Goal: Task Accomplishment & Management: Manage account settings

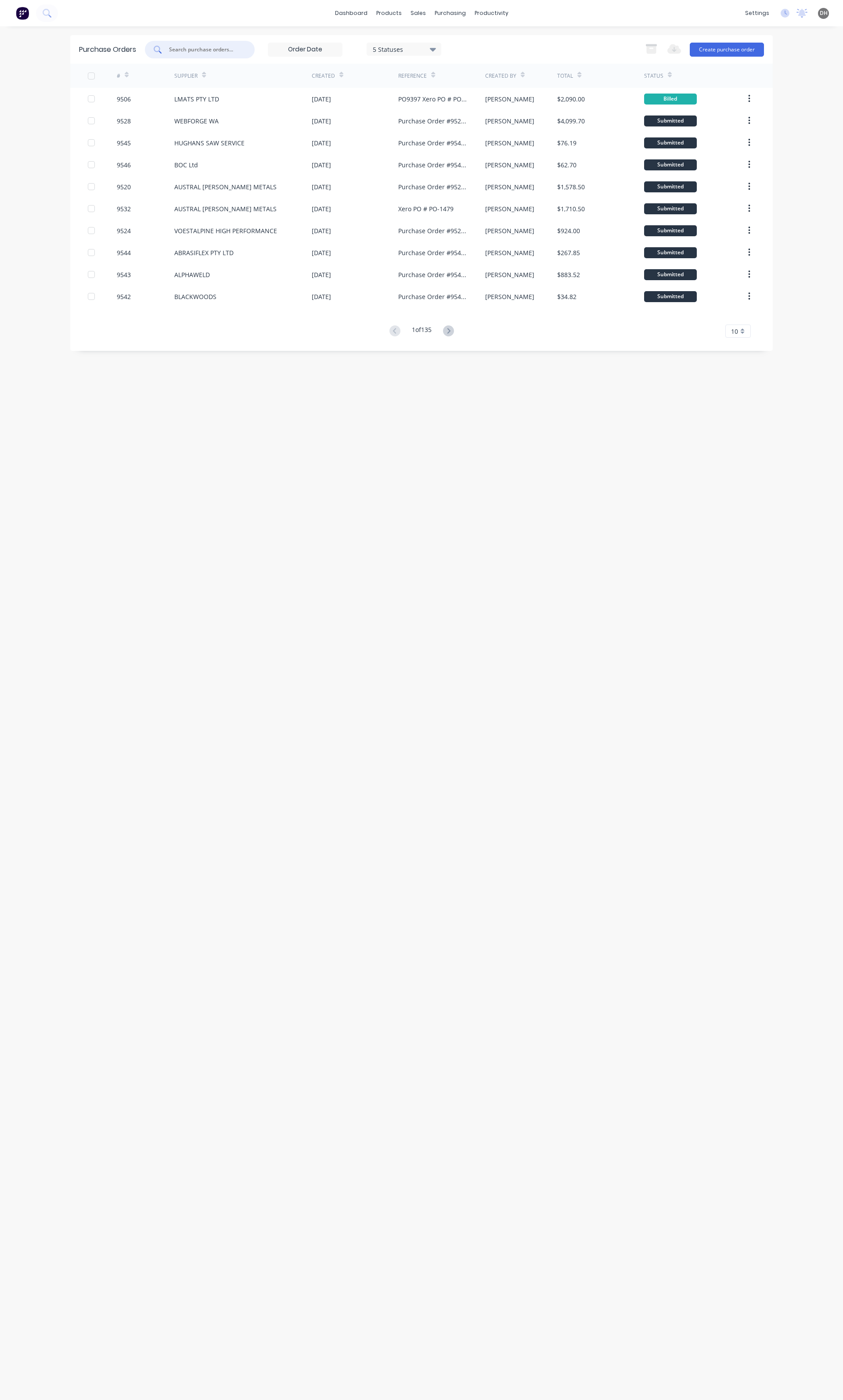
click at [231, 50] on input "text" at bounding box center [205, 49] width 73 height 9
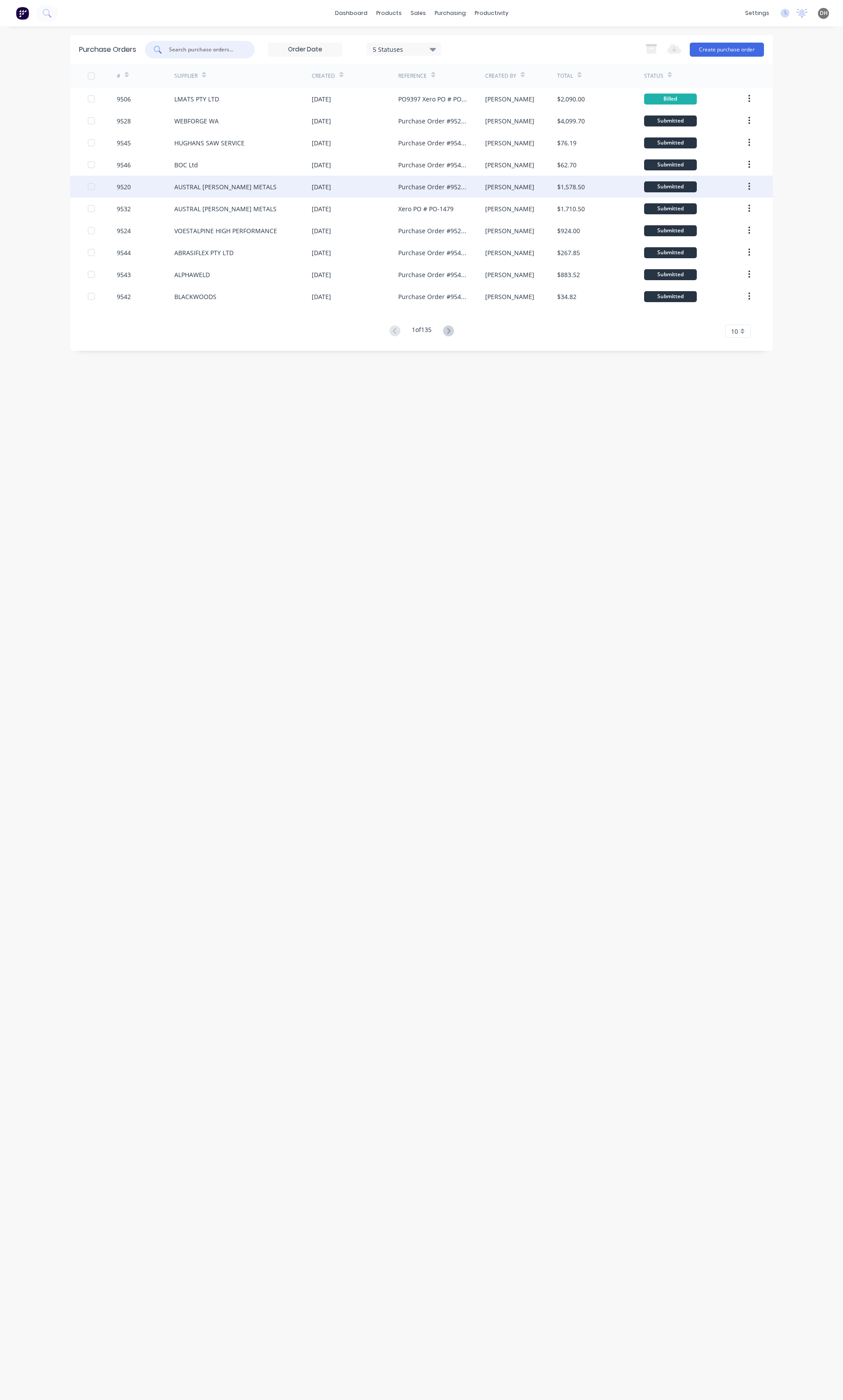
click at [229, 189] on div "AUSTRAL [PERSON_NAME] METALS" at bounding box center [225, 186] width 102 height 9
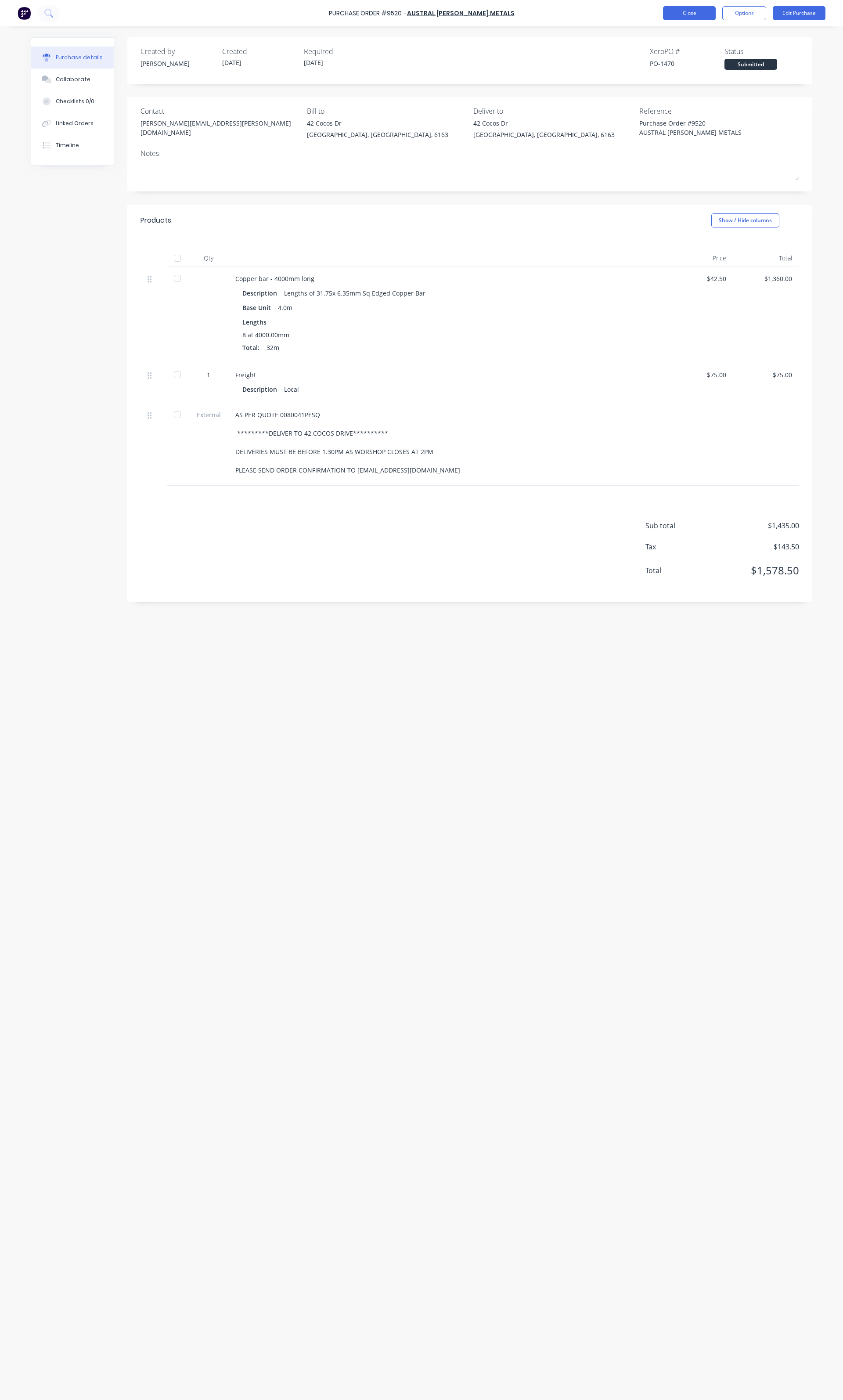
click at [689, 11] on button "Close" at bounding box center [689, 13] width 52 height 14
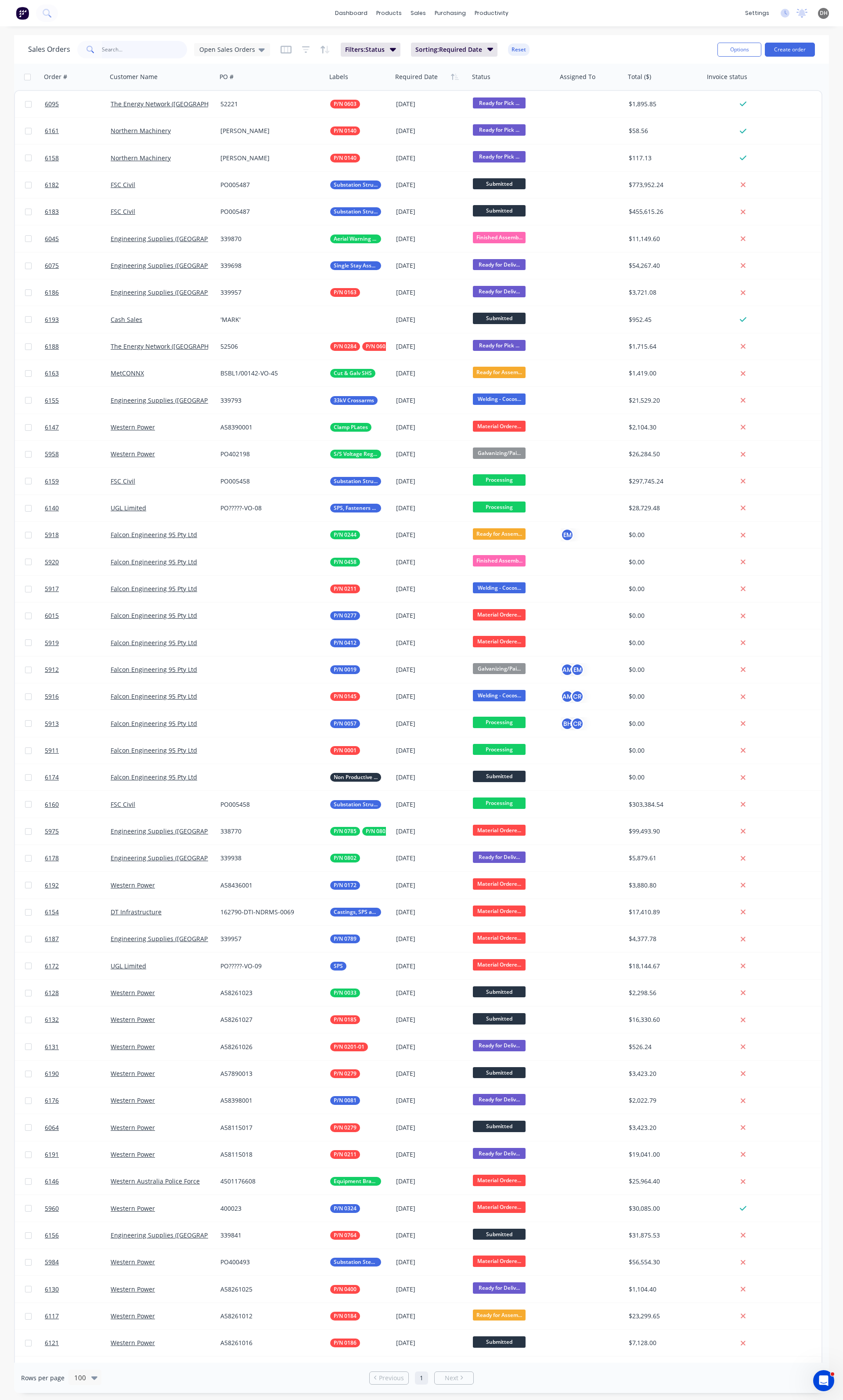
click at [132, 55] on input "text" at bounding box center [145, 50] width 85 height 18
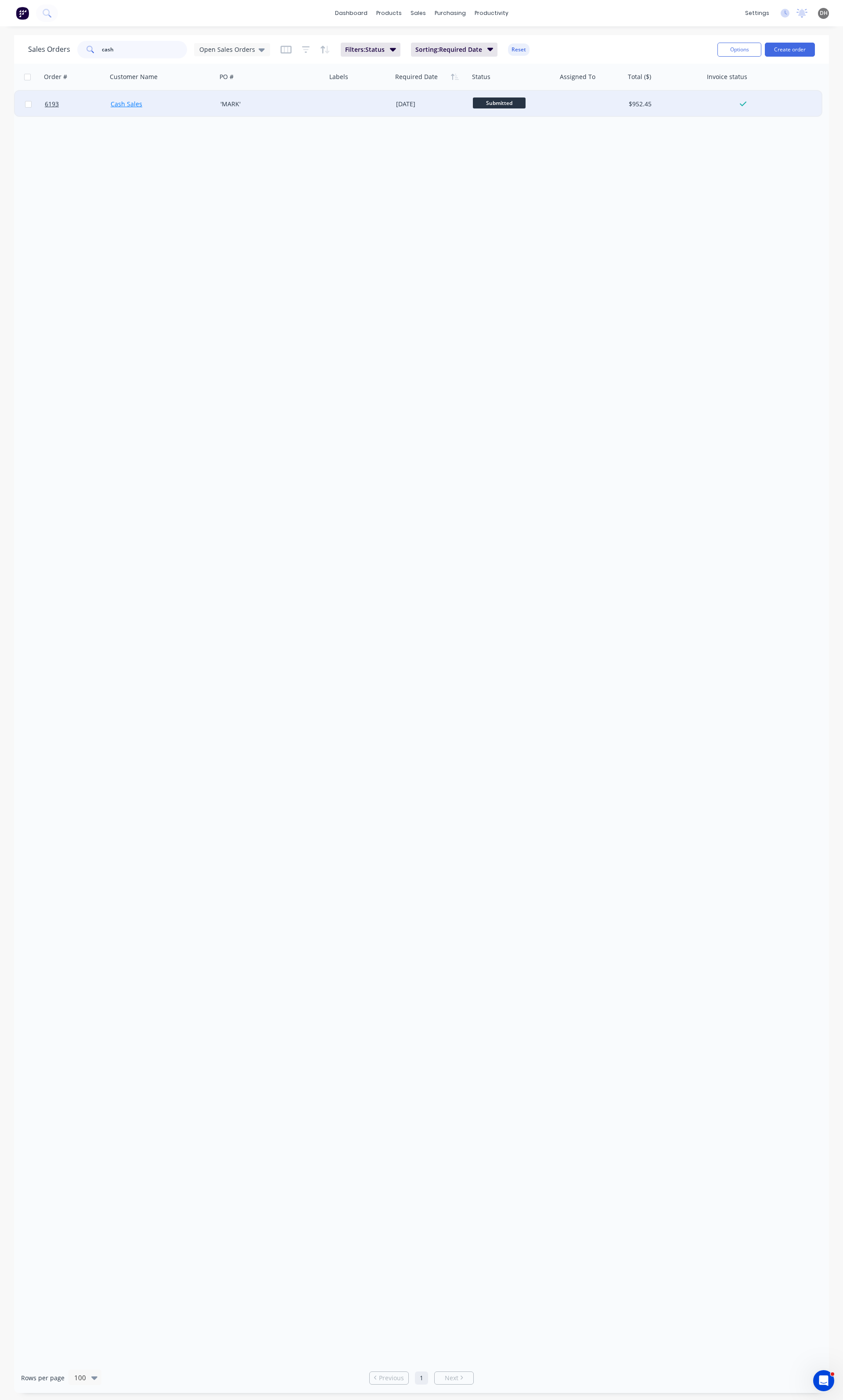
type input "cash"
click at [130, 105] on link "Cash Sales" at bounding box center [126, 104] width 31 height 8
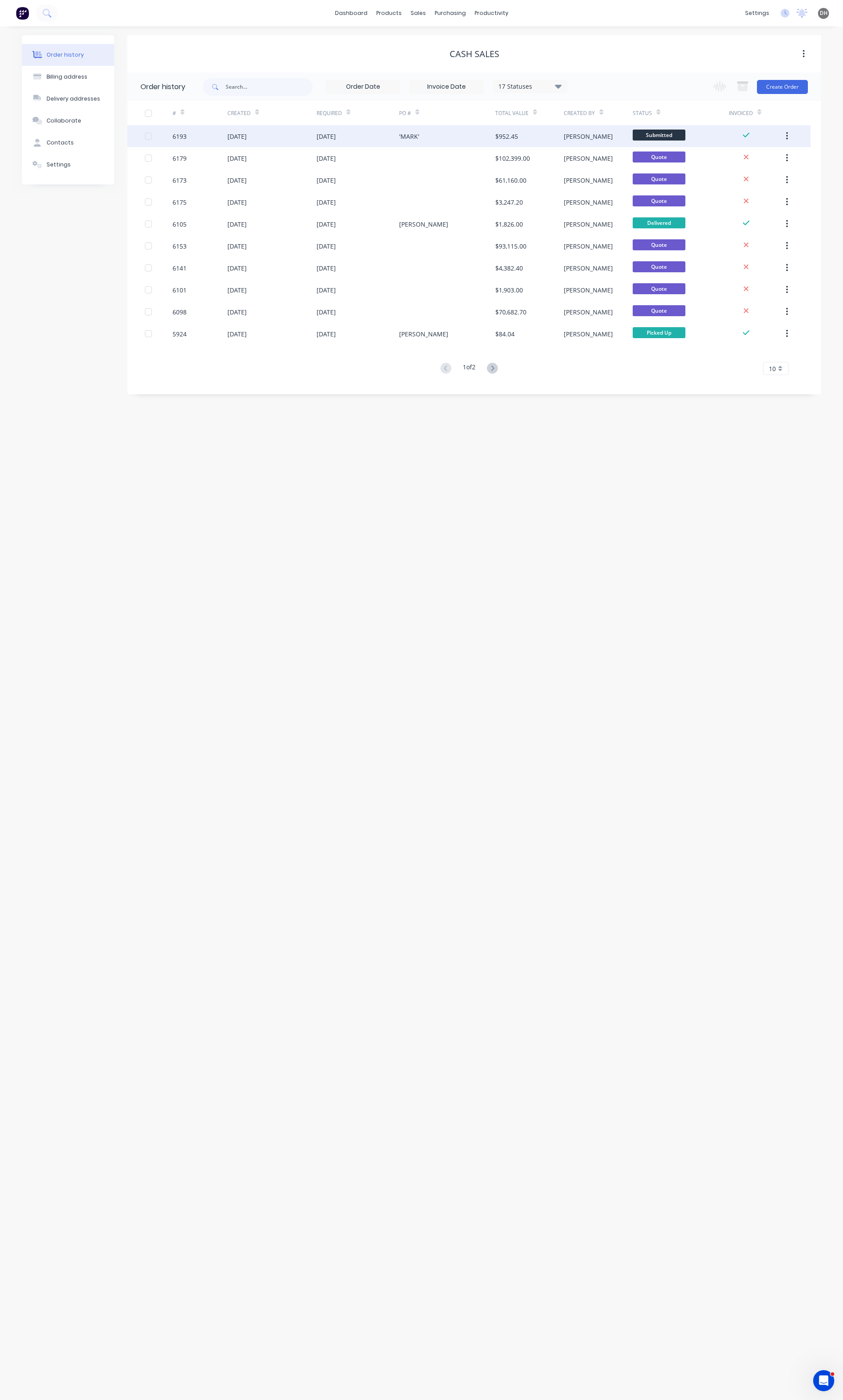
click at [336, 132] on div "15 Aug 2025" at bounding box center [326, 136] width 19 height 9
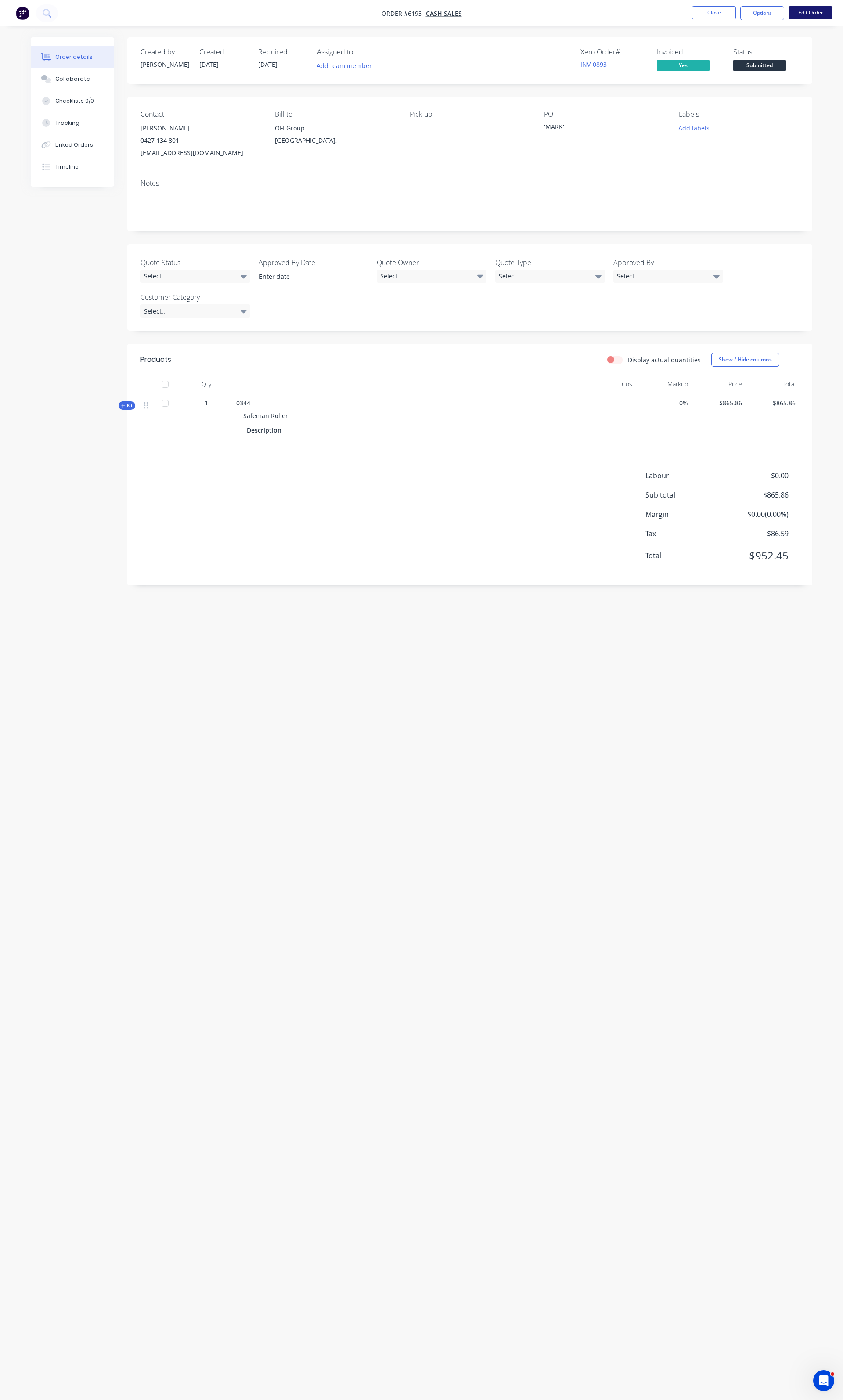
click at [804, 13] on button "Edit Order" at bounding box center [811, 13] width 44 height 13
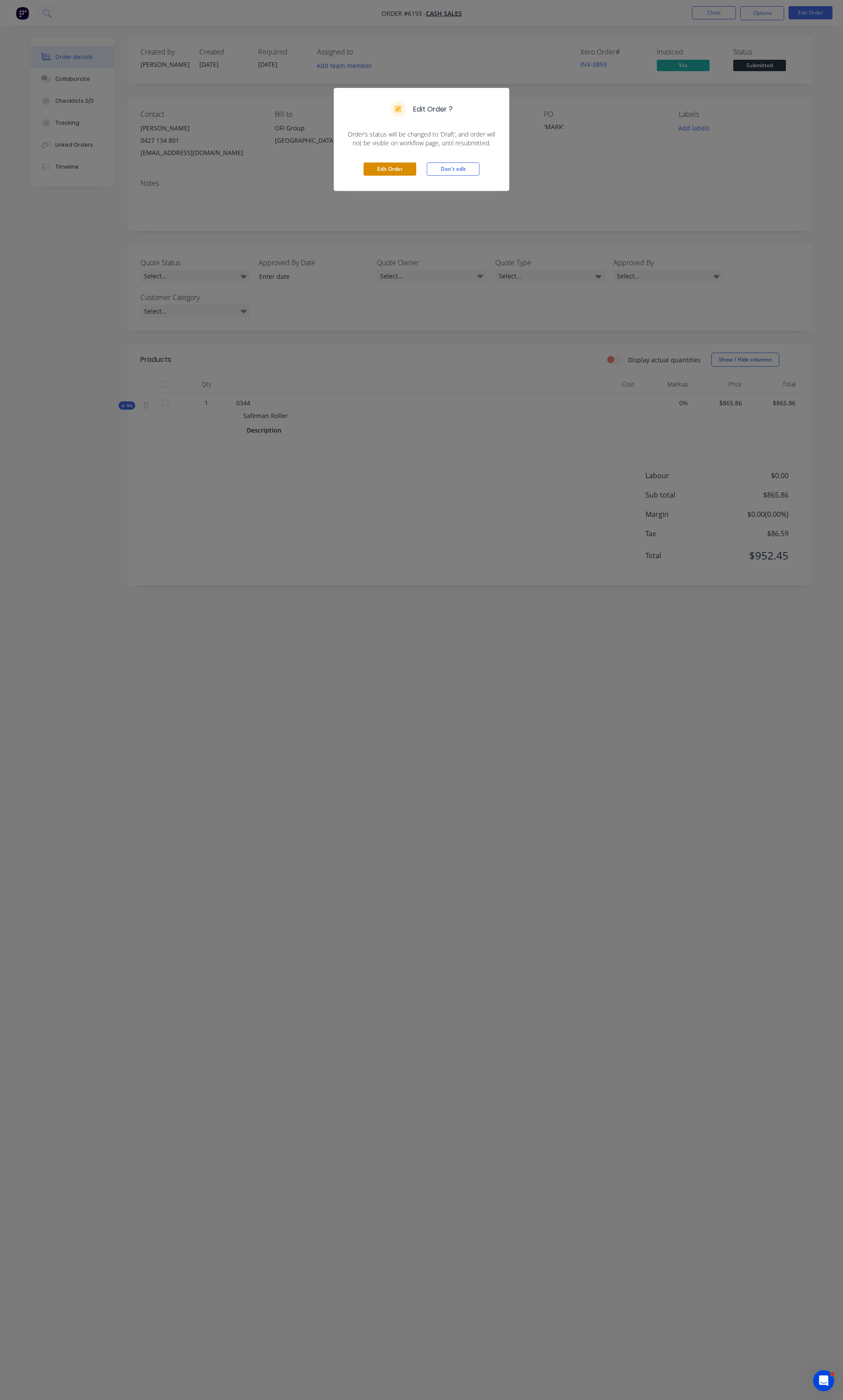
click at [403, 164] on button "Edit Order" at bounding box center [390, 169] width 52 height 13
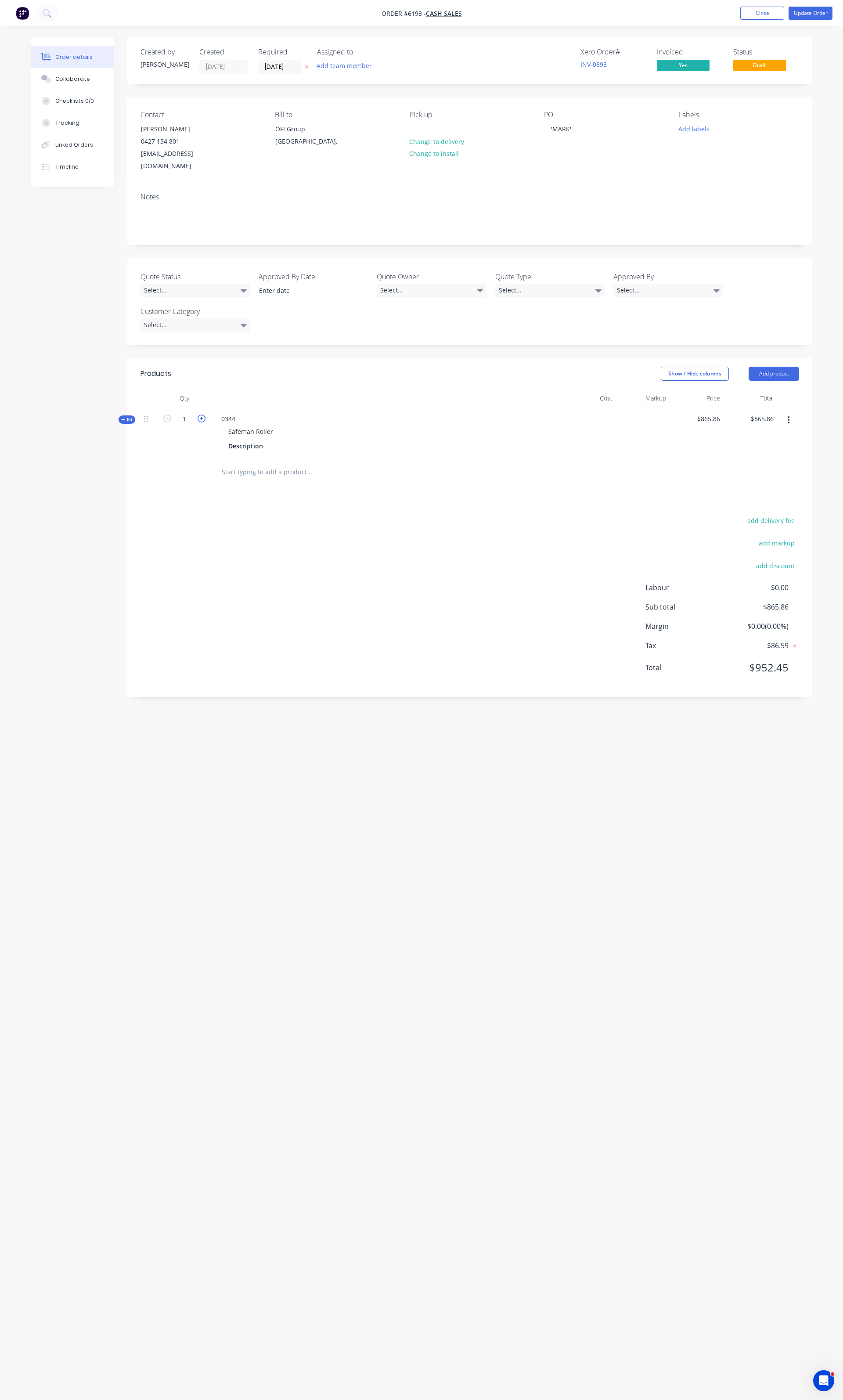
click at [202, 415] on icon "button" at bounding box center [201, 419] width 8 height 8
type input "2"
type input "$1,731.72"
click at [795, 15] on button "Update Order" at bounding box center [811, 13] width 44 height 13
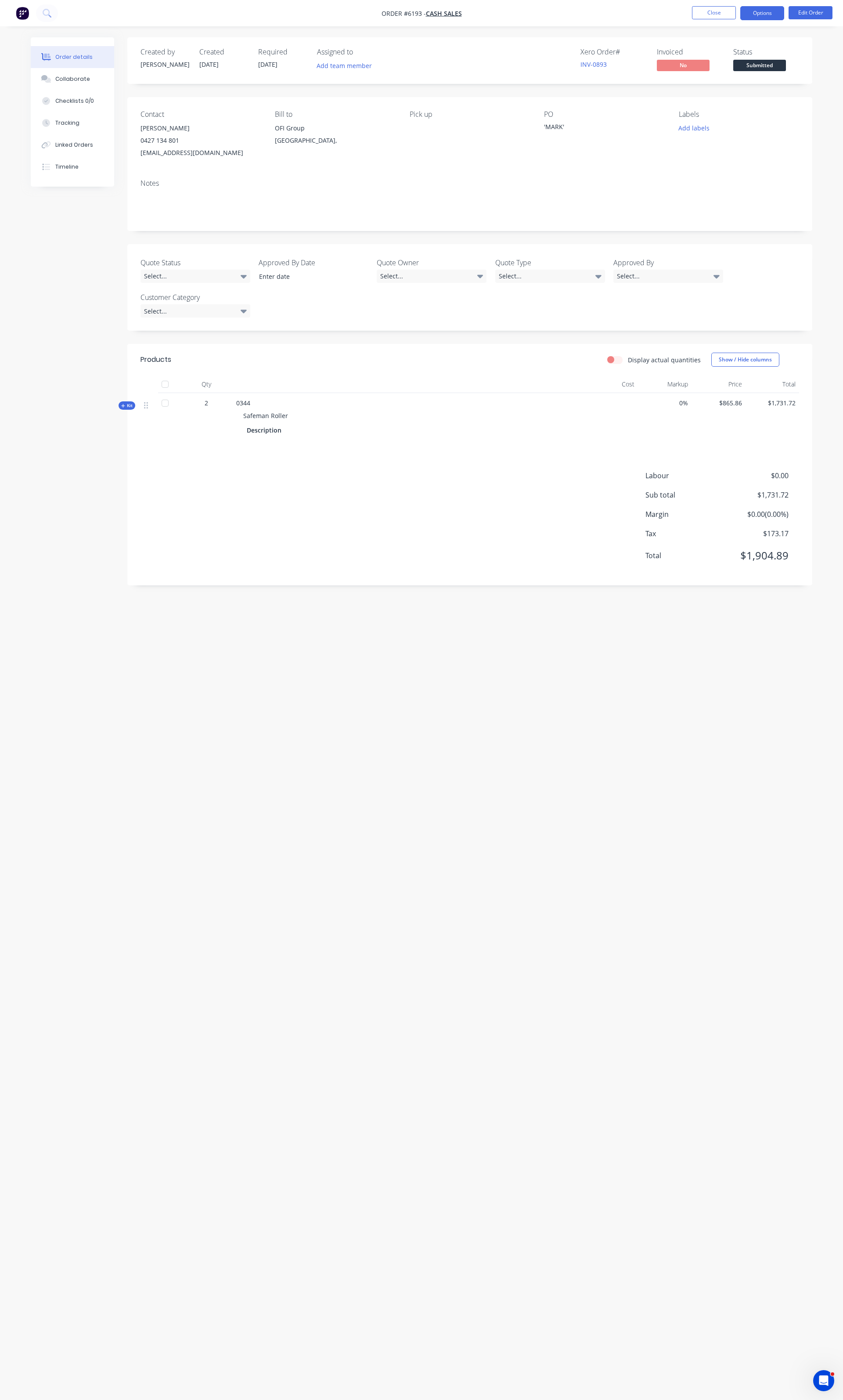
click at [777, 13] on button "Options" at bounding box center [762, 13] width 44 height 14
click at [750, 49] on div "Invoice" at bounding box center [736, 53] width 81 height 13
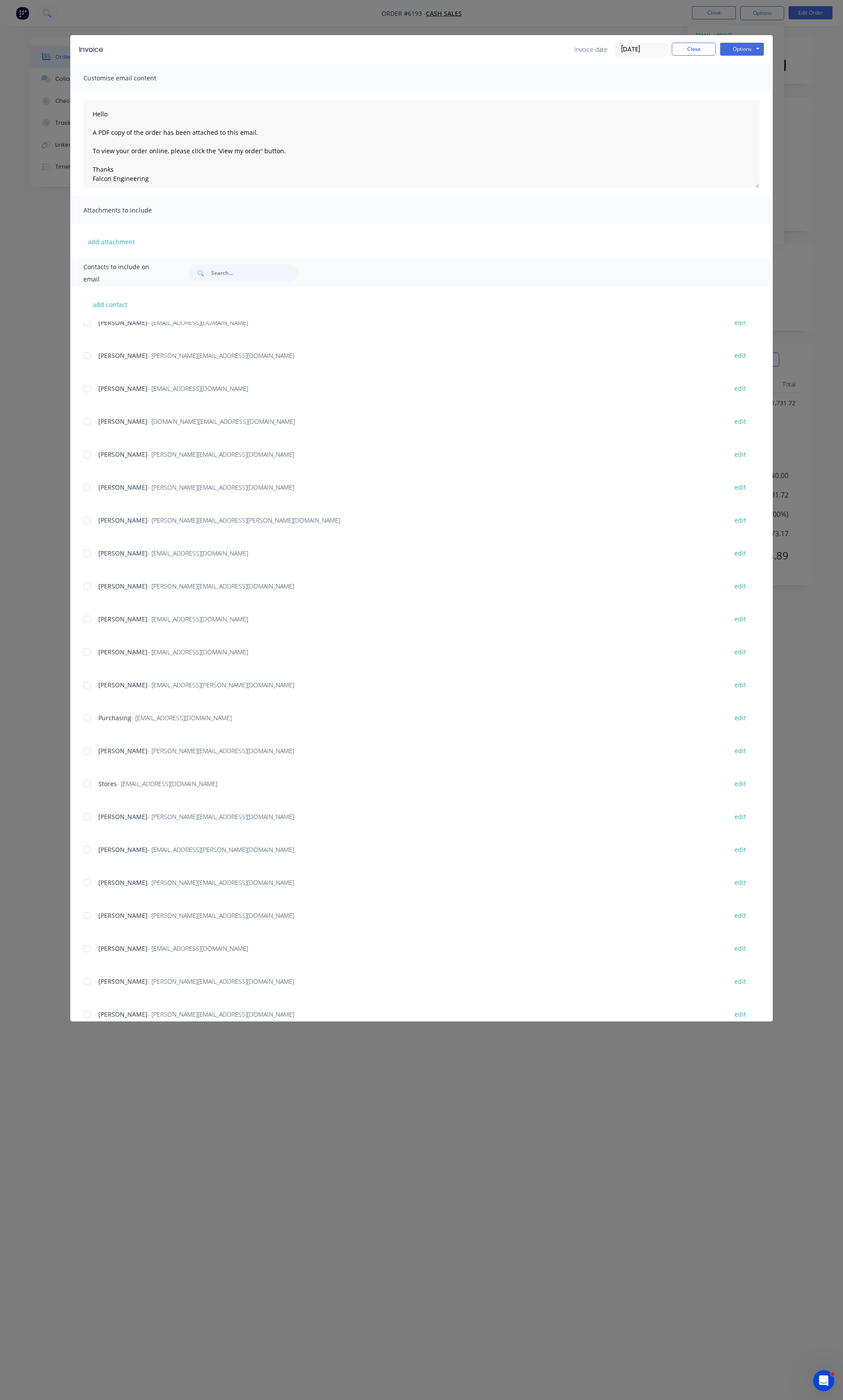
scroll to position [176, 0]
click at [85, 812] on div at bounding box center [87, 811] width 18 height 18
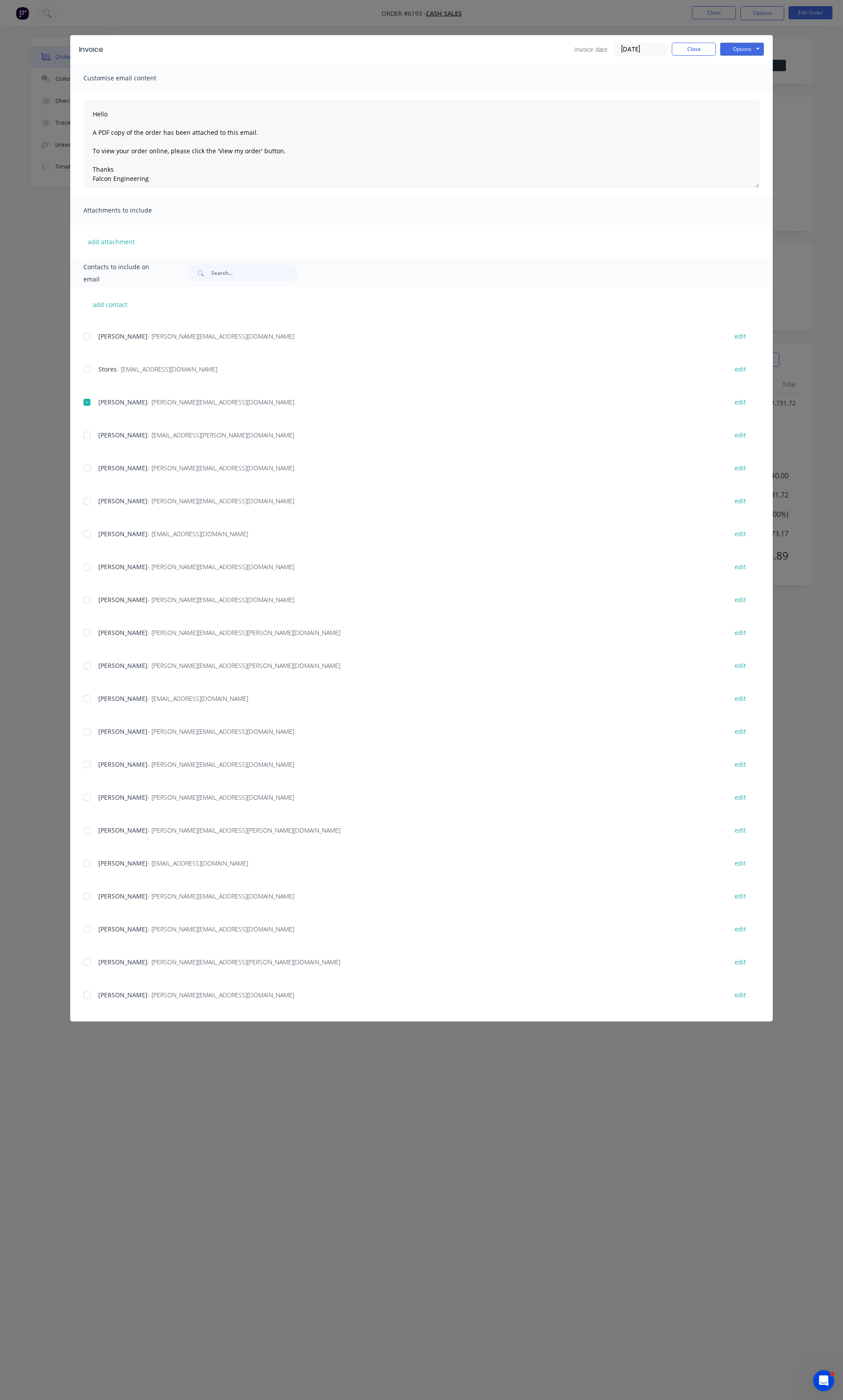
click at [84, 997] on div at bounding box center [87, 995] width 18 height 18
click at [264, 132] on textarea "Hello A PDF copy of the order has been attached to this email. To view your ord…" at bounding box center [422, 143] width 676 height 88
click at [105, 113] on textarea "Hello A PDF copy of the order has been attached to this email. To view your ord…" at bounding box center [422, 143] width 676 height 88
click at [101, 113] on textarea "HI Mark A PDF copy of the order has been attached to this email. To view your o…" at bounding box center [422, 143] width 676 height 88
click at [98, 129] on textarea "Hi Mark A PDF copy of the order has been attached to this email. To view your o…" at bounding box center [422, 143] width 676 height 88
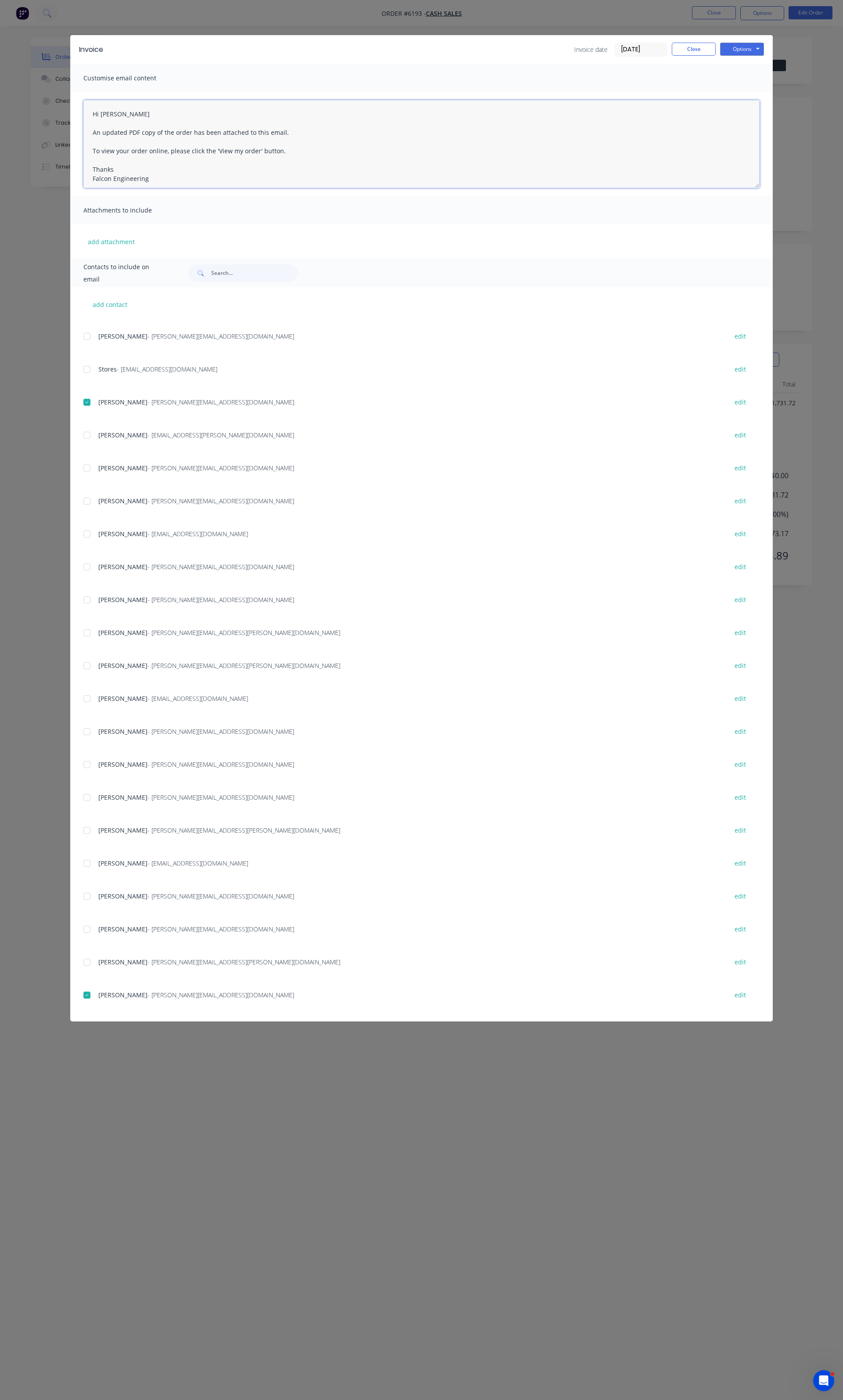
click at [367, 133] on textarea "Hi Mark An updated PDF copy of the order has been attached to this email. To vi…" at bounding box center [422, 143] width 676 height 88
click at [399, 132] on textarea "Hi Mark An updated PDF copy of the order has been attached to this email. Pleas…" at bounding box center [422, 143] width 676 height 88
type textarea "Hi Mark An updated PDF copy of the order has been attached to this email. Pleas…"
click at [741, 55] on button "Options" at bounding box center [742, 49] width 44 height 13
click at [746, 89] on button "Email" at bounding box center [749, 93] width 56 height 14
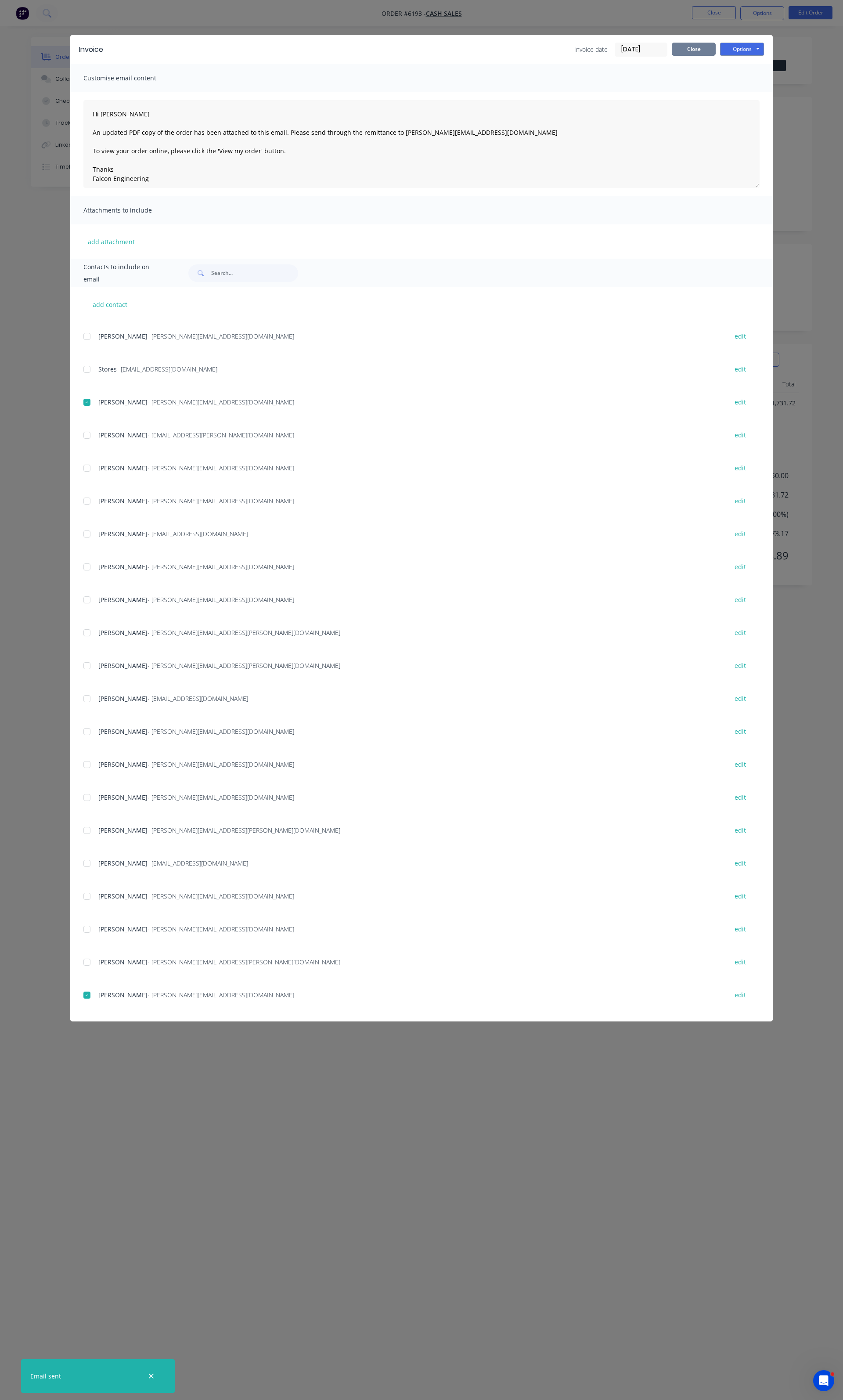
click at [677, 54] on button "Close" at bounding box center [694, 49] width 44 height 13
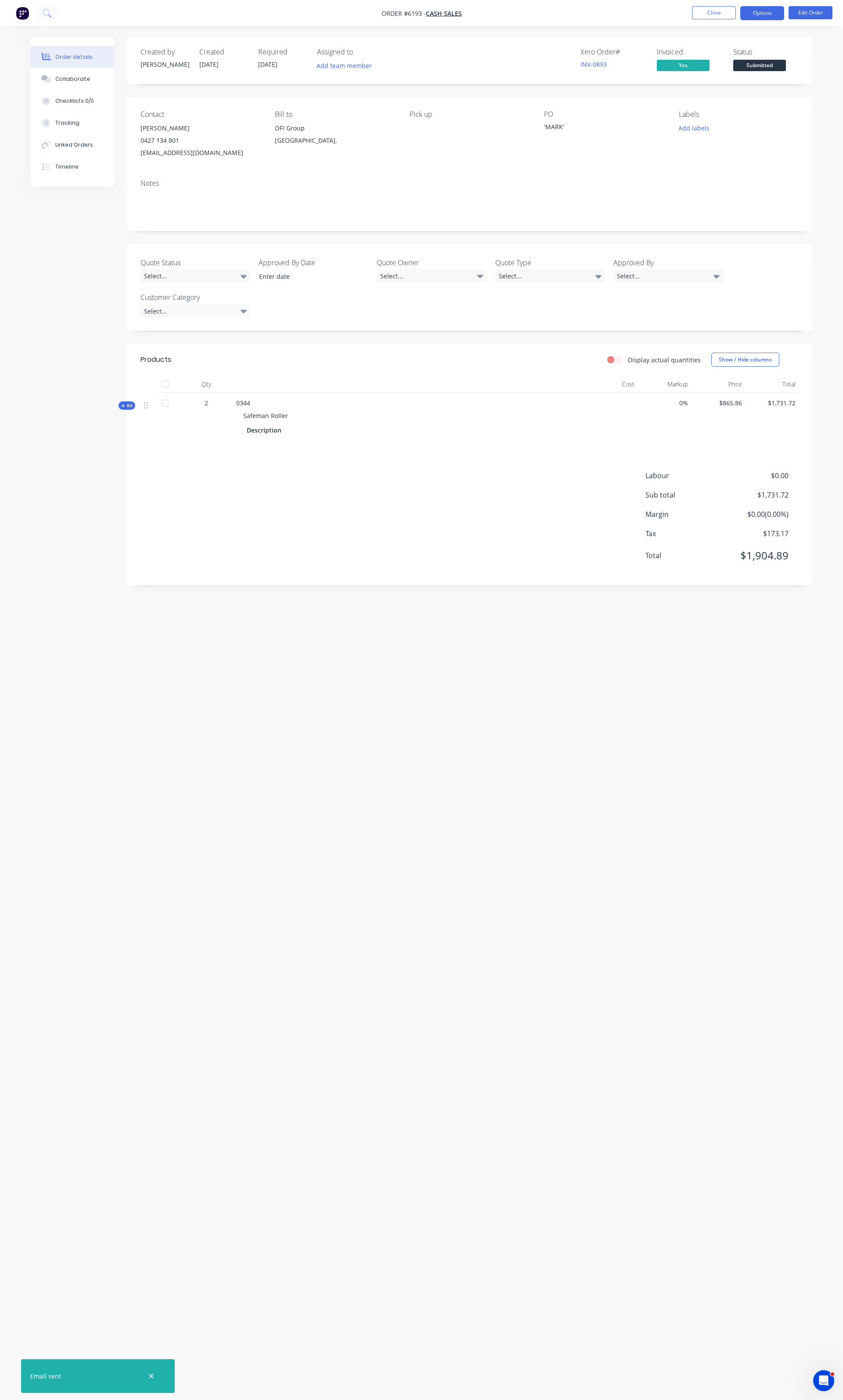
click at [754, 19] on button "Options" at bounding box center [762, 13] width 44 height 14
click at [722, 89] on div "Order Confirmation" at bounding box center [736, 89] width 81 height 13
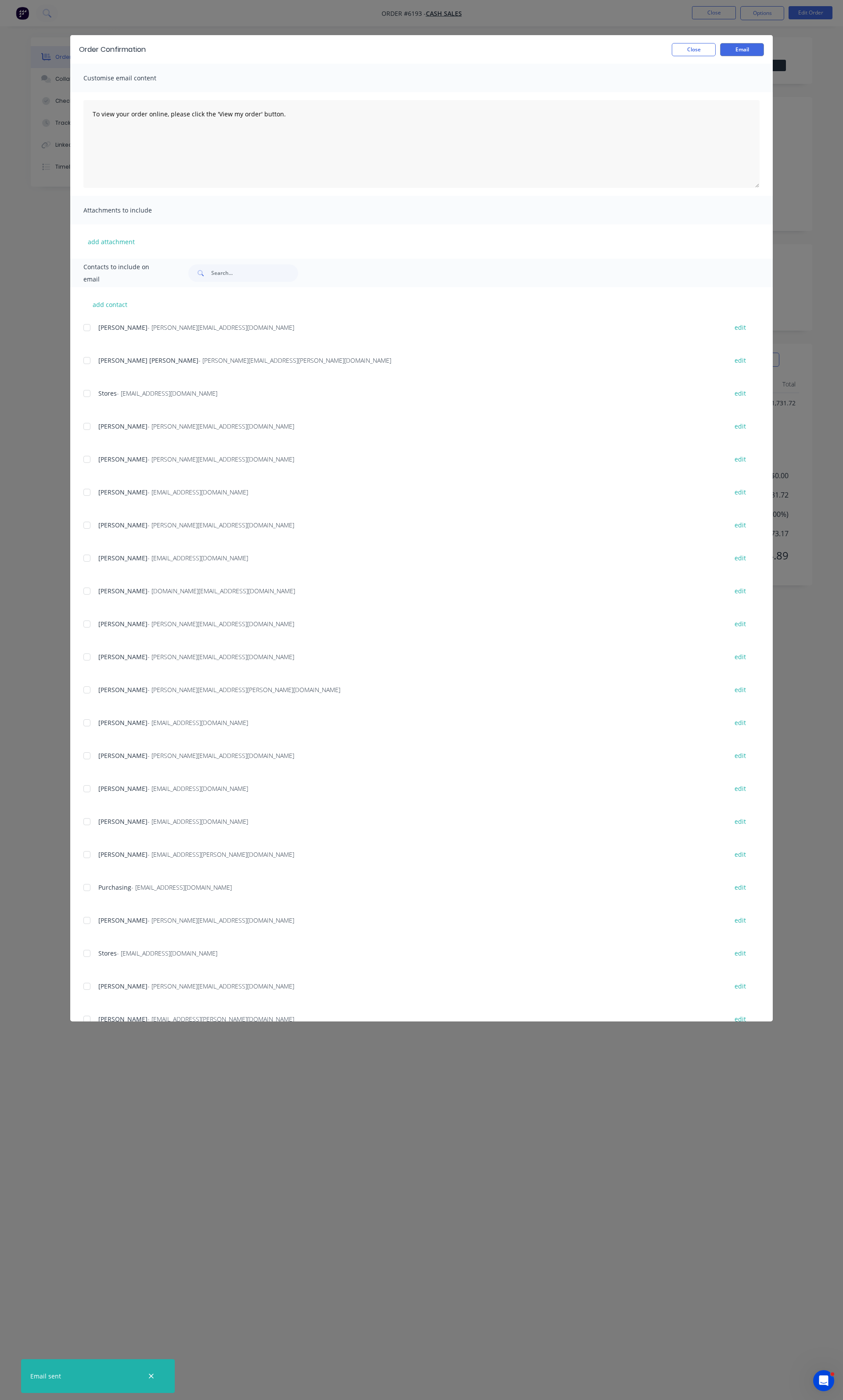
click at [93, 395] on div at bounding box center [87, 394] width 18 height 18
drag, startPoint x: 294, startPoint y: 120, endPoint x: 67, endPoint y: 118, distance: 227.0
click at [67, 118] on div "Order Confirmation Close Email Customise email content To view your order onlin…" at bounding box center [421, 700] width 843 height 1400
click at [168, 135] on textarea "Hey mate, we have sold 2x P/N0344 safeman rollers. Can you get them ready for t…" at bounding box center [422, 143] width 676 height 88
type textarea "Hey mate, We have sold 2x P/N0344 Safeman rollers. Can you get them ready for t…"
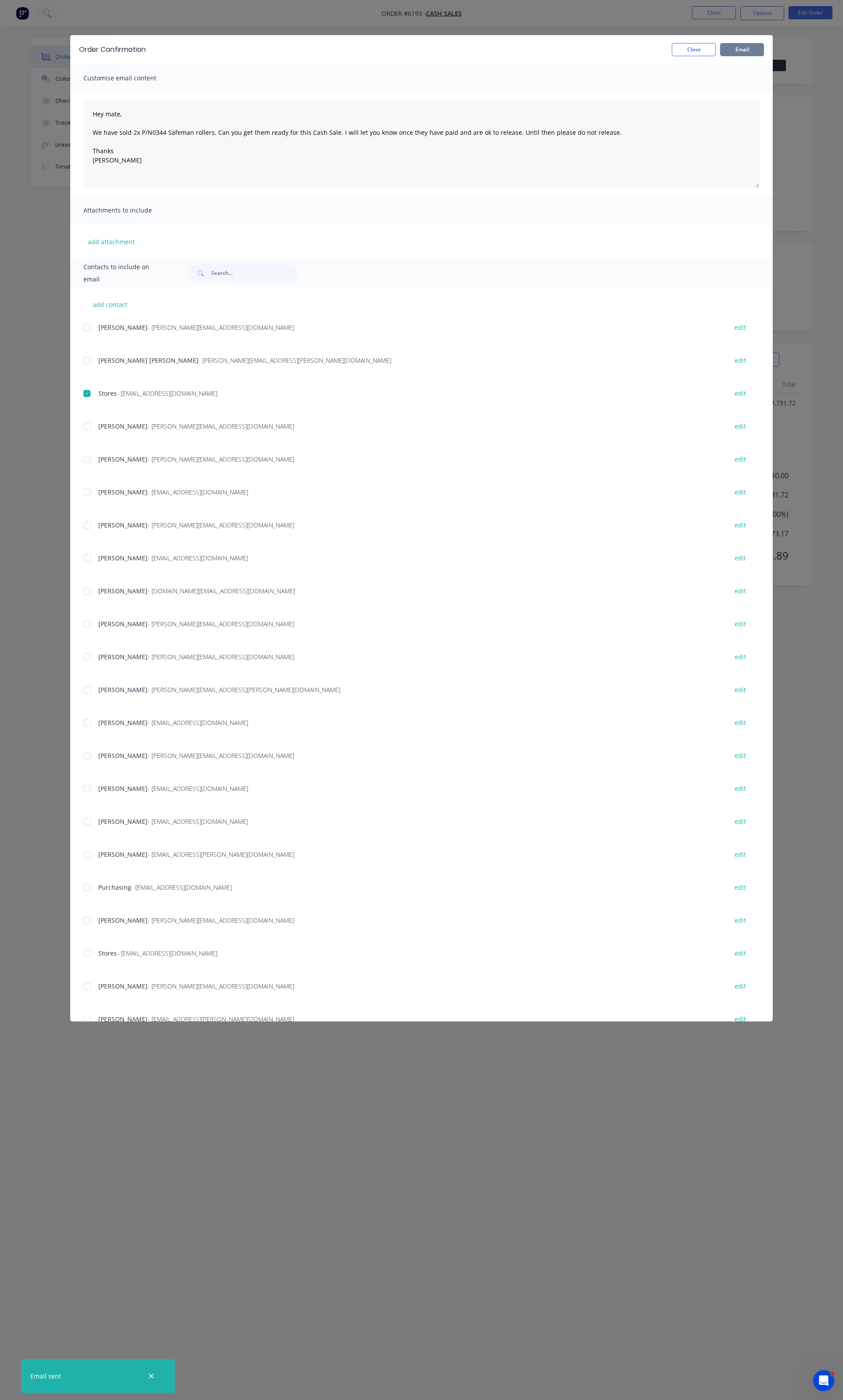
click at [737, 54] on button "Email" at bounding box center [742, 49] width 44 height 13
click at [693, 52] on button "Close" at bounding box center [694, 49] width 44 height 13
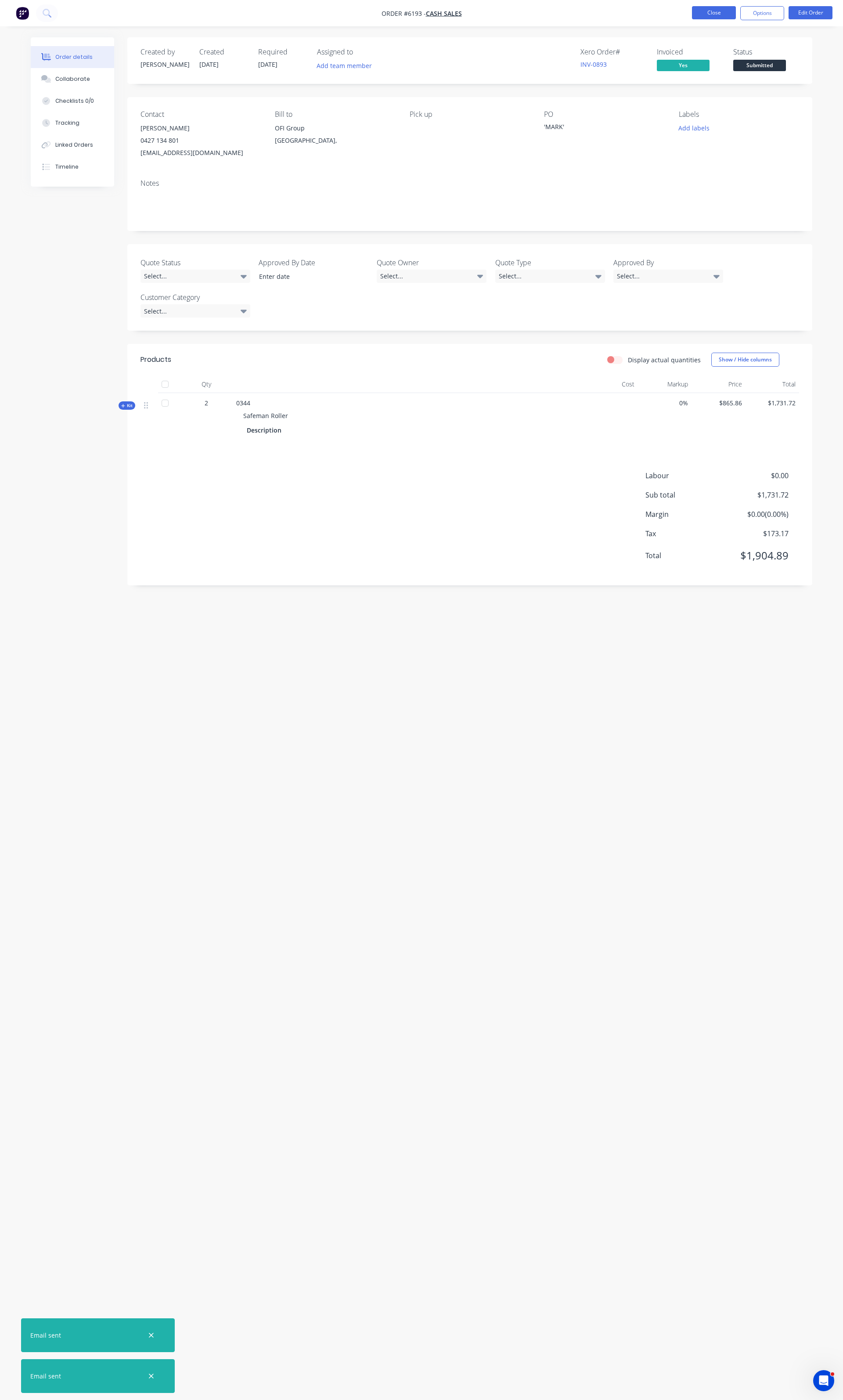
click at [701, 14] on button "Close" at bounding box center [714, 13] width 44 height 13
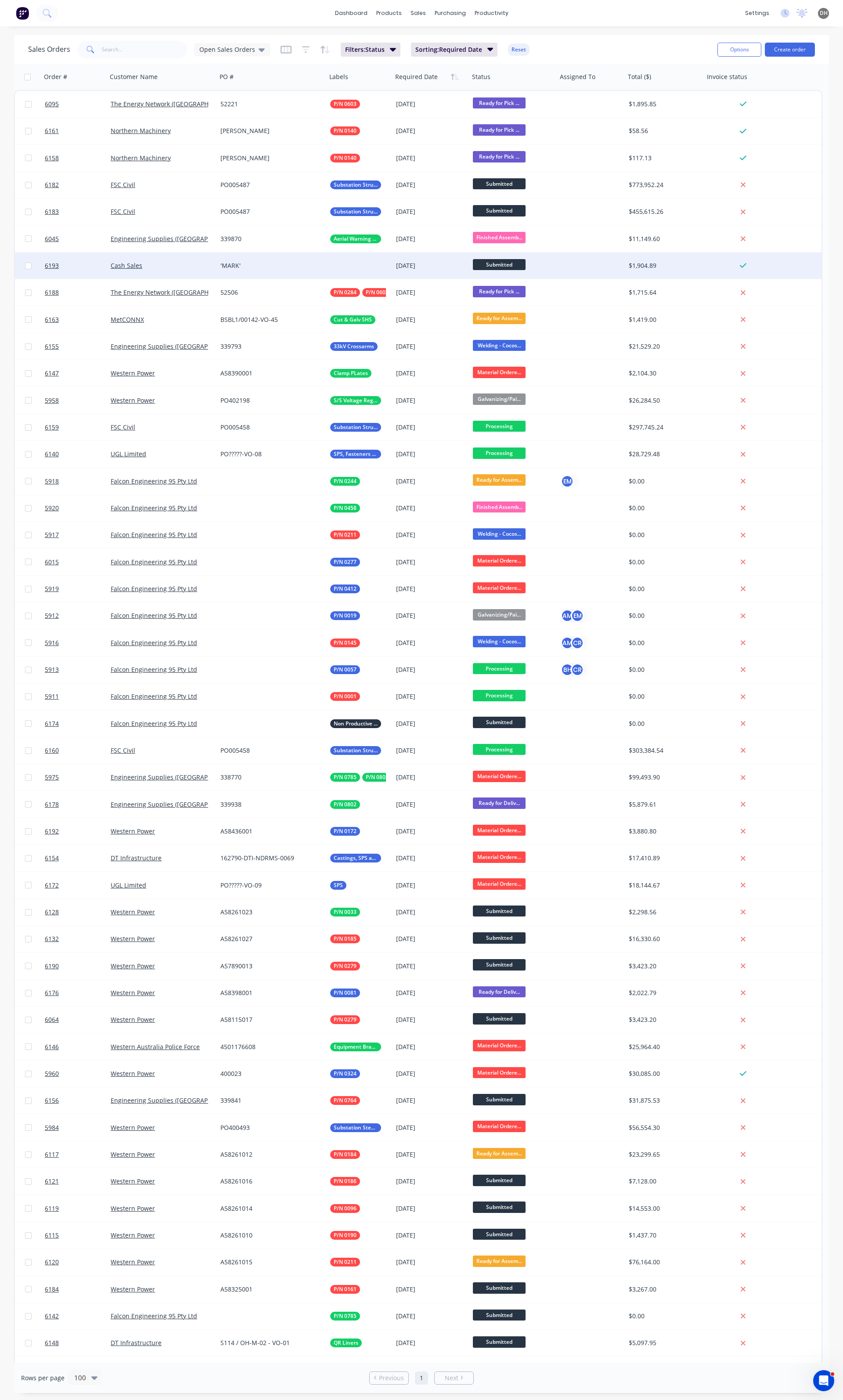
click at [502, 264] on span "Submitted" at bounding box center [499, 265] width 52 height 11
click at [503, 367] on button "Ready for Assembly" at bounding box center [516, 374] width 88 height 16
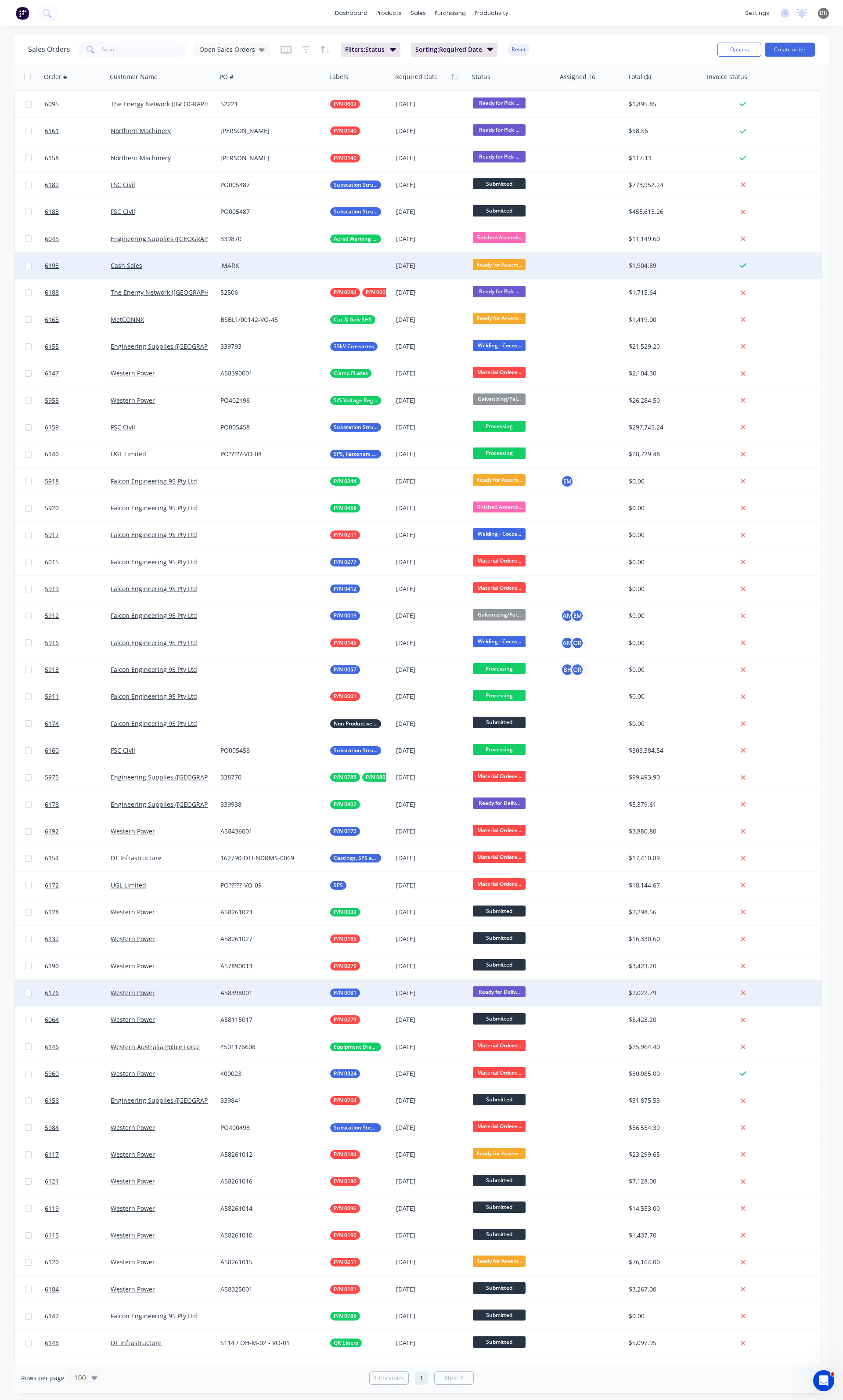
click at [498, 993] on span "Ready for Deliv..." at bounding box center [499, 992] width 52 height 11
click at [500, 1035] on span "Material Ordered" at bounding box center [502, 1036] width 52 height 8
click at [151, 44] on input "text" at bounding box center [145, 50] width 85 height 18
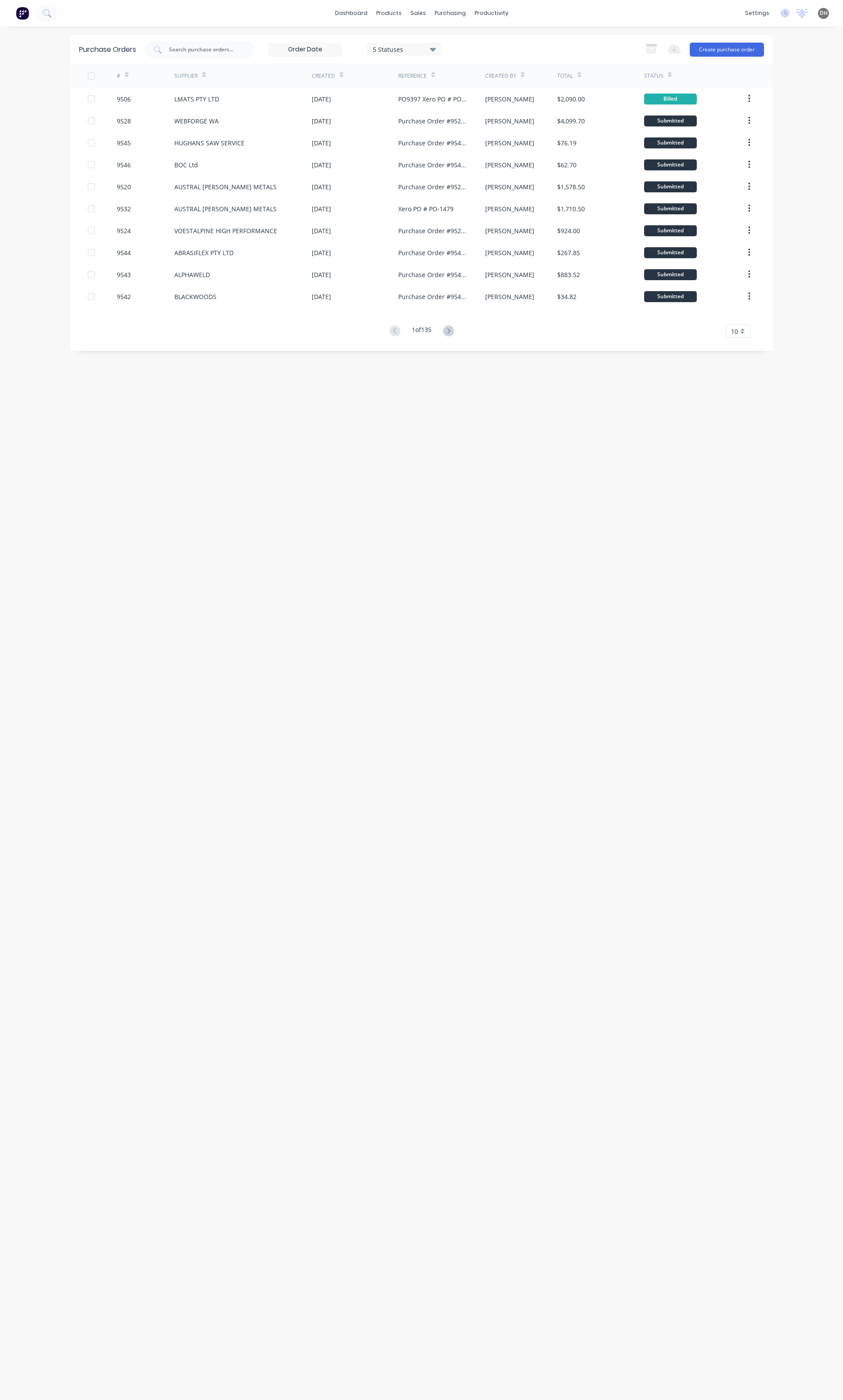
click at [212, 50] on input "text" at bounding box center [205, 49] width 73 height 9
type input "lmat"
click at [446, 331] on icon at bounding box center [445, 331] width 11 height 11
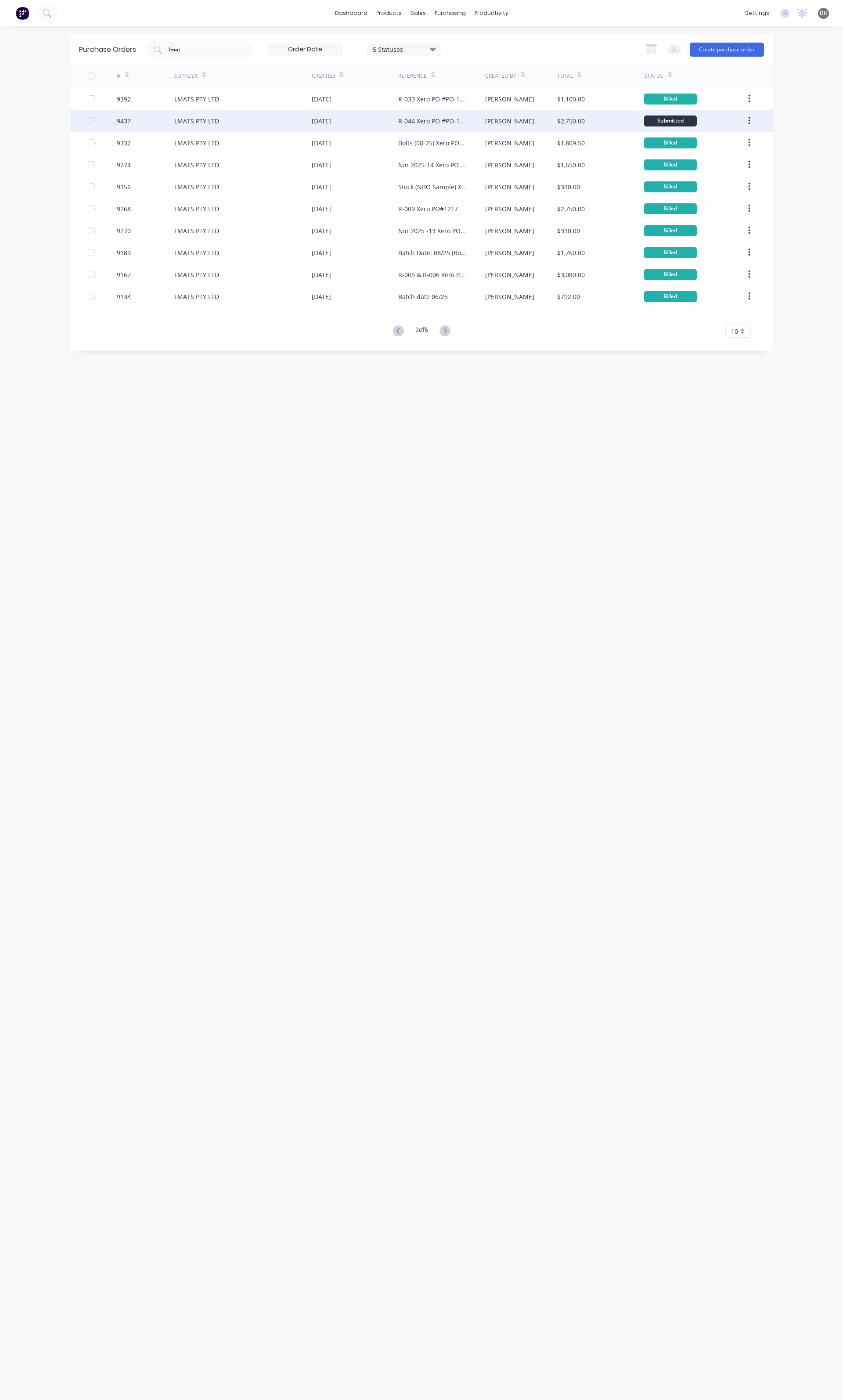
click at [405, 124] on div "R-044 Xero PO #PO-1390" at bounding box center [433, 121] width 69 height 9
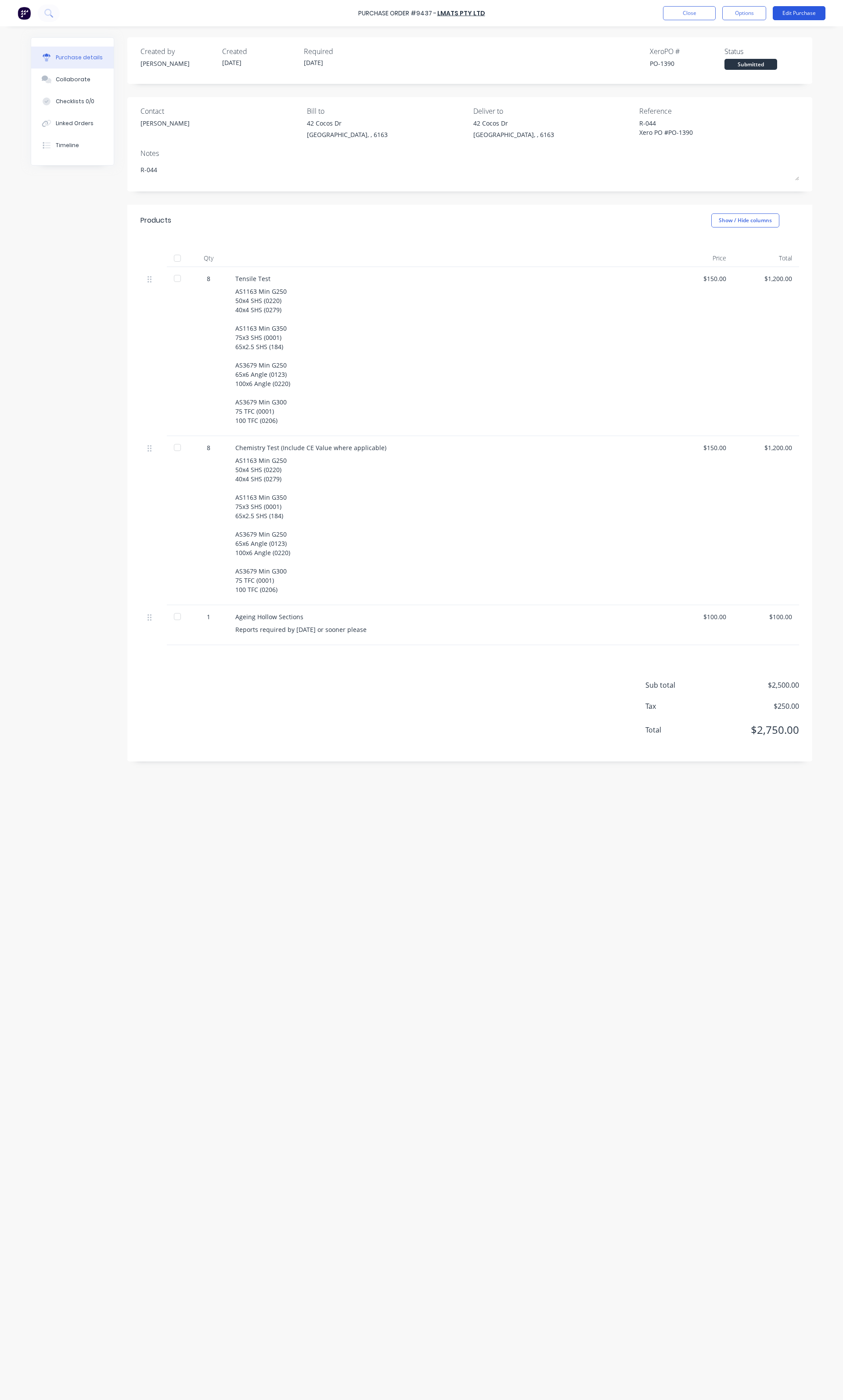
click at [816, 14] on button "Edit Purchase" at bounding box center [799, 13] width 52 height 14
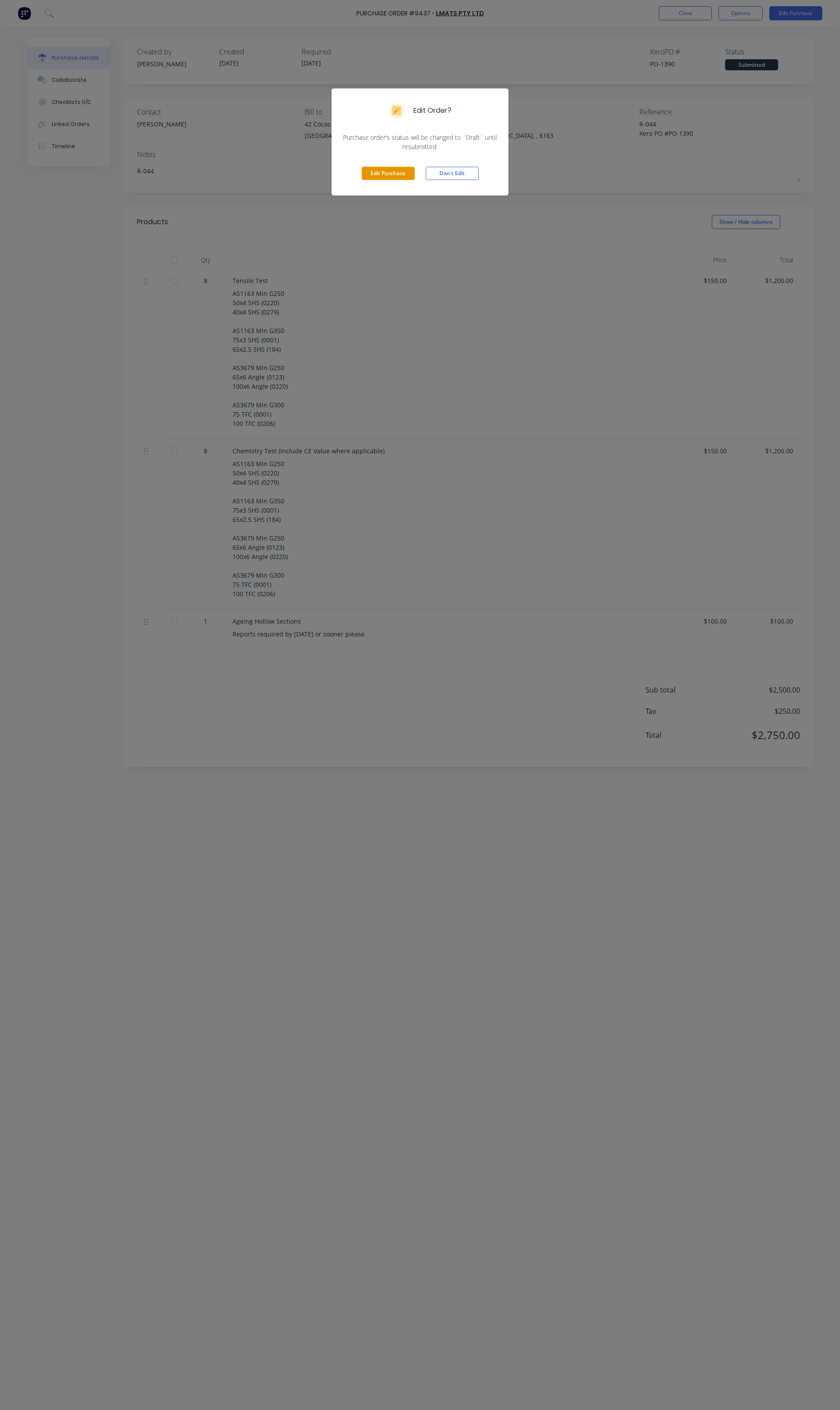
click at [366, 176] on button "Edit Purchase" at bounding box center [388, 174] width 53 height 13
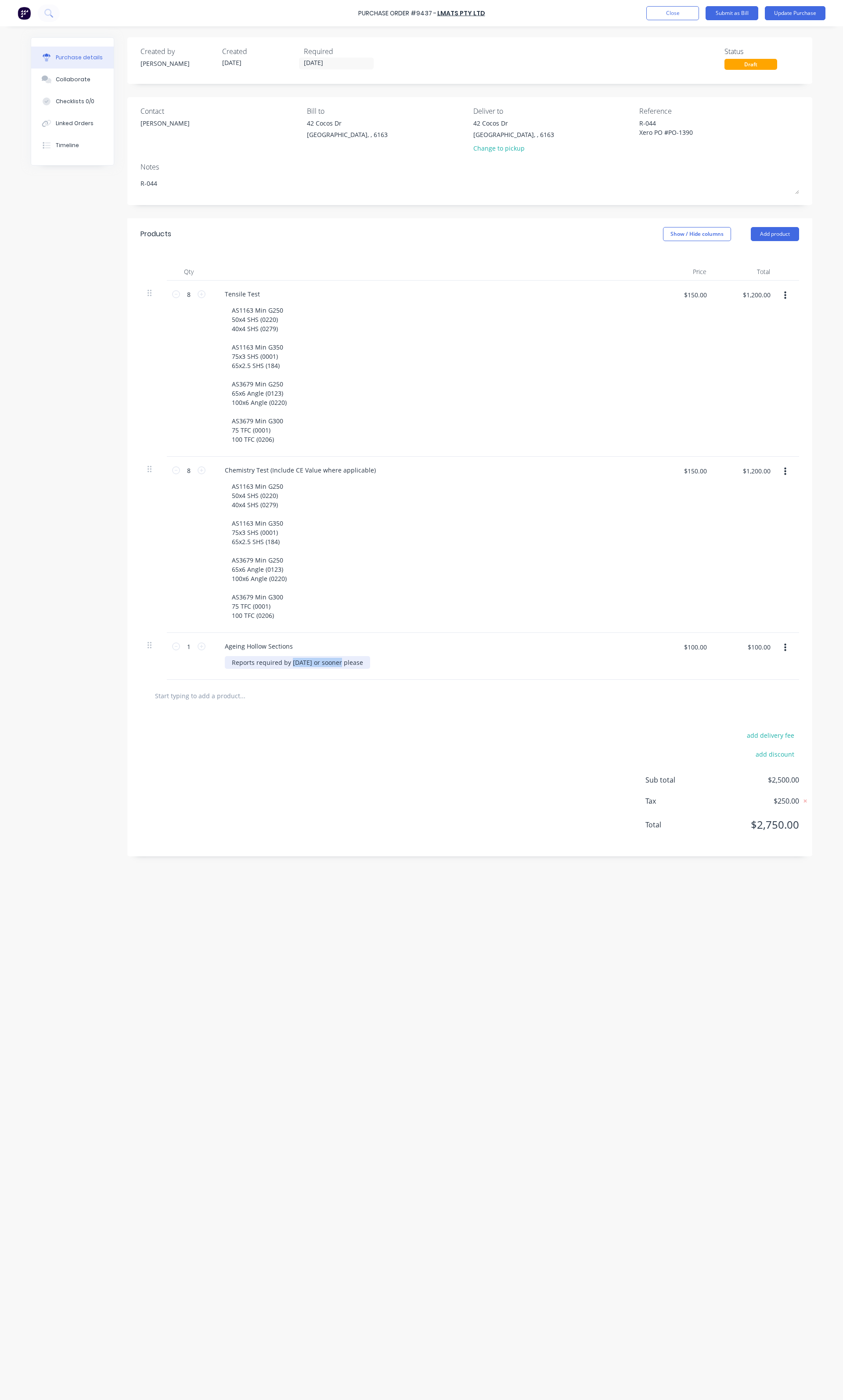
drag, startPoint x: 342, startPoint y: 664, endPoint x: 291, endPoint y: 663, distance: 51.0
click at [291, 663] on div "Reports required by [DATE] or sooner please" at bounding box center [297, 663] width 146 height 13
type textarea "x"
click at [334, 661] on div "Reports required by [DATE] or sooner please" at bounding box center [297, 663] width 146 height 13
click at [345, 66] on input "[DATE]" at bounding box center [337, 64] width 74 height 11
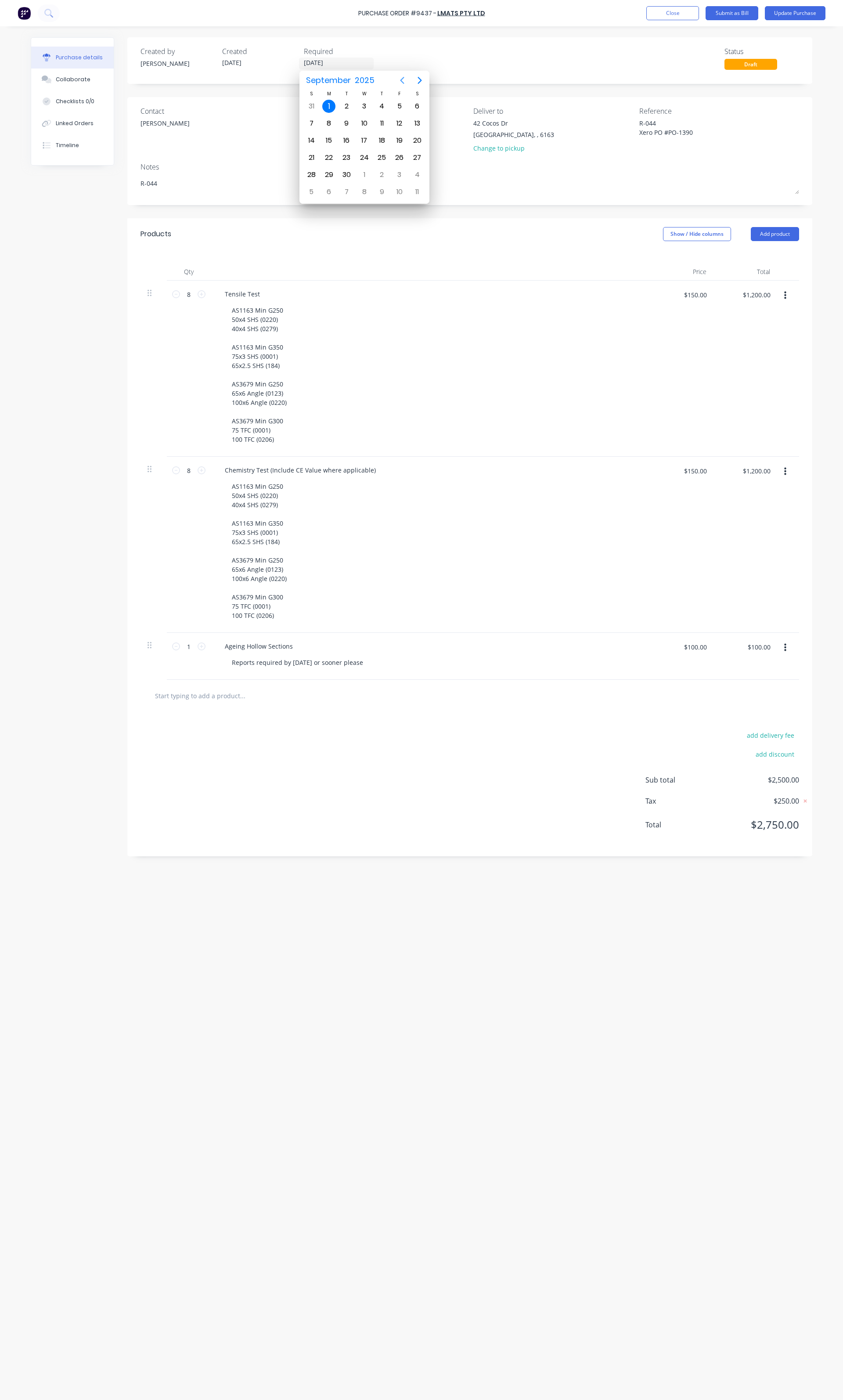
click at [396, 78] on button "Previous page" at bounding box center [403, 81] width 18 height 18
click at [358, 156] on div "20" at bounding box center [365, 158] width 13 height 13
type textarea "x"
type input "[DATE]"
click at [416, 138] on div "[STREET_ADDRESS][PERSON_NAME]" at bounding box center [386, 130] width 160 height 25
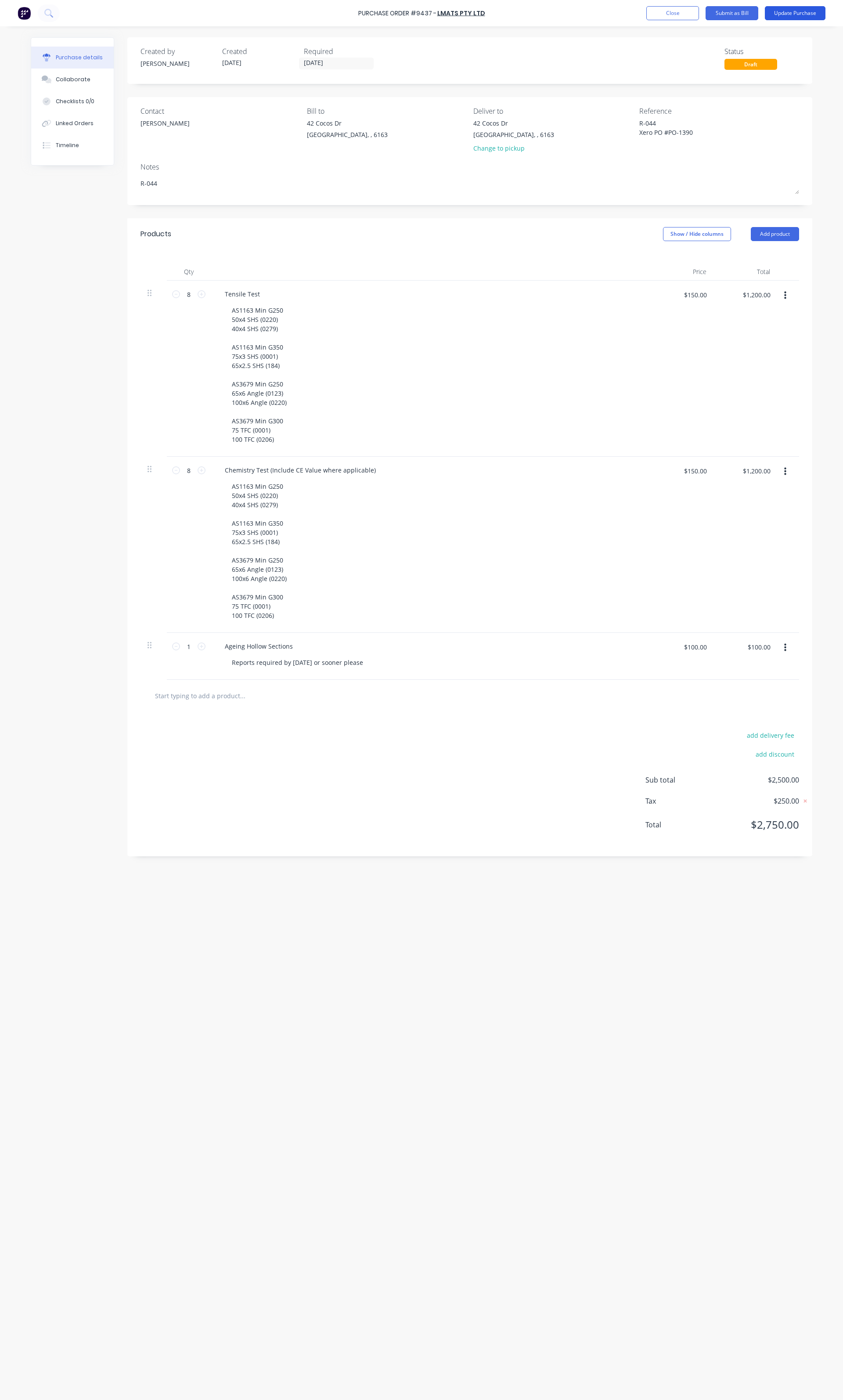
click at [791, 8] on button "Update Purchase" at bounding box center [795, 13] width 60 height 14
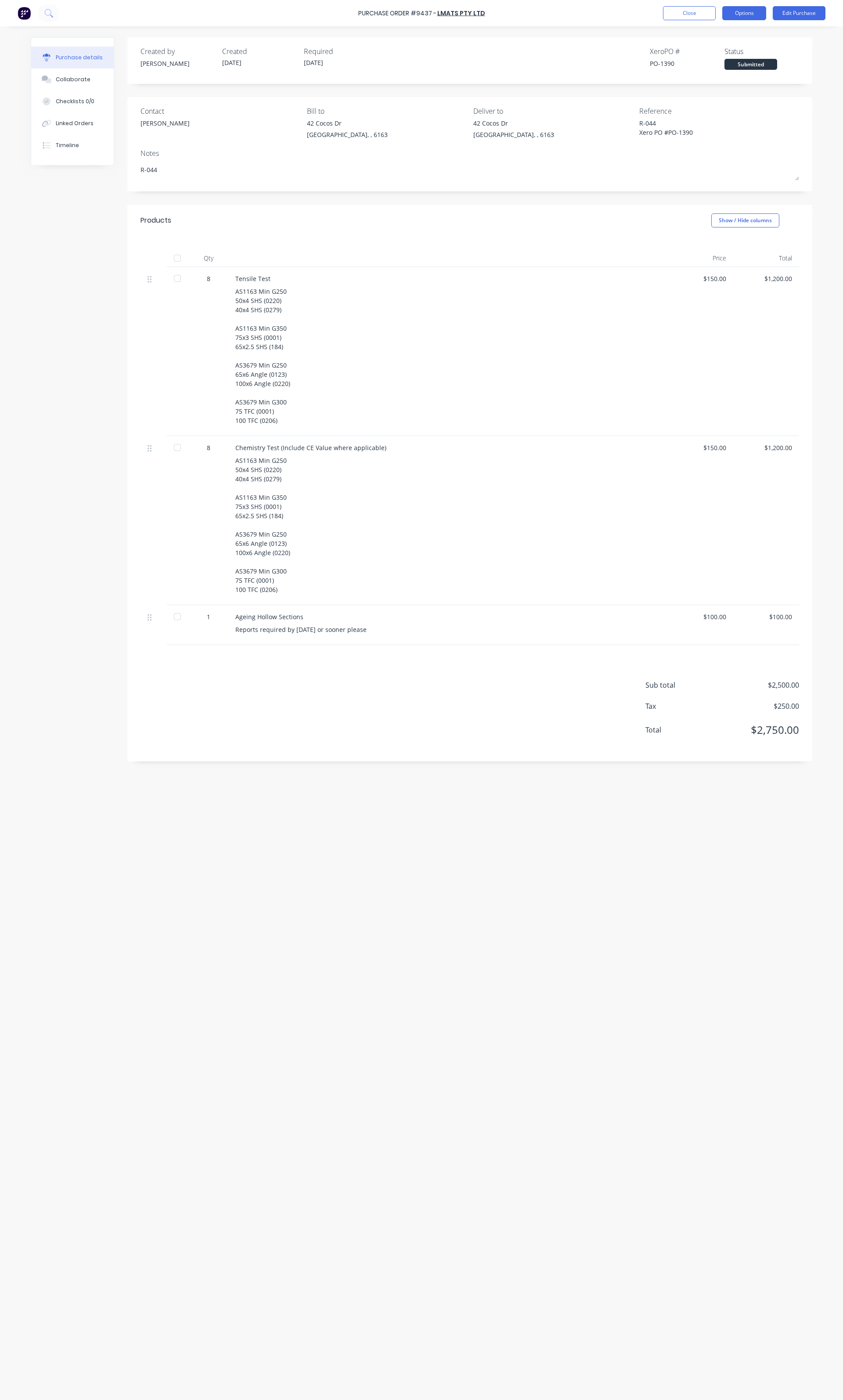
click at [756, 13] on button "Options" at bounding box center [744, 13] width 44 height 14
click at [721, 31] on div "Print / Email" at bounding box center [725, 36] width 68 height 13
click at [710, 65] on div "Without pricing" at bounding box center [725, 71] width 68 height 13
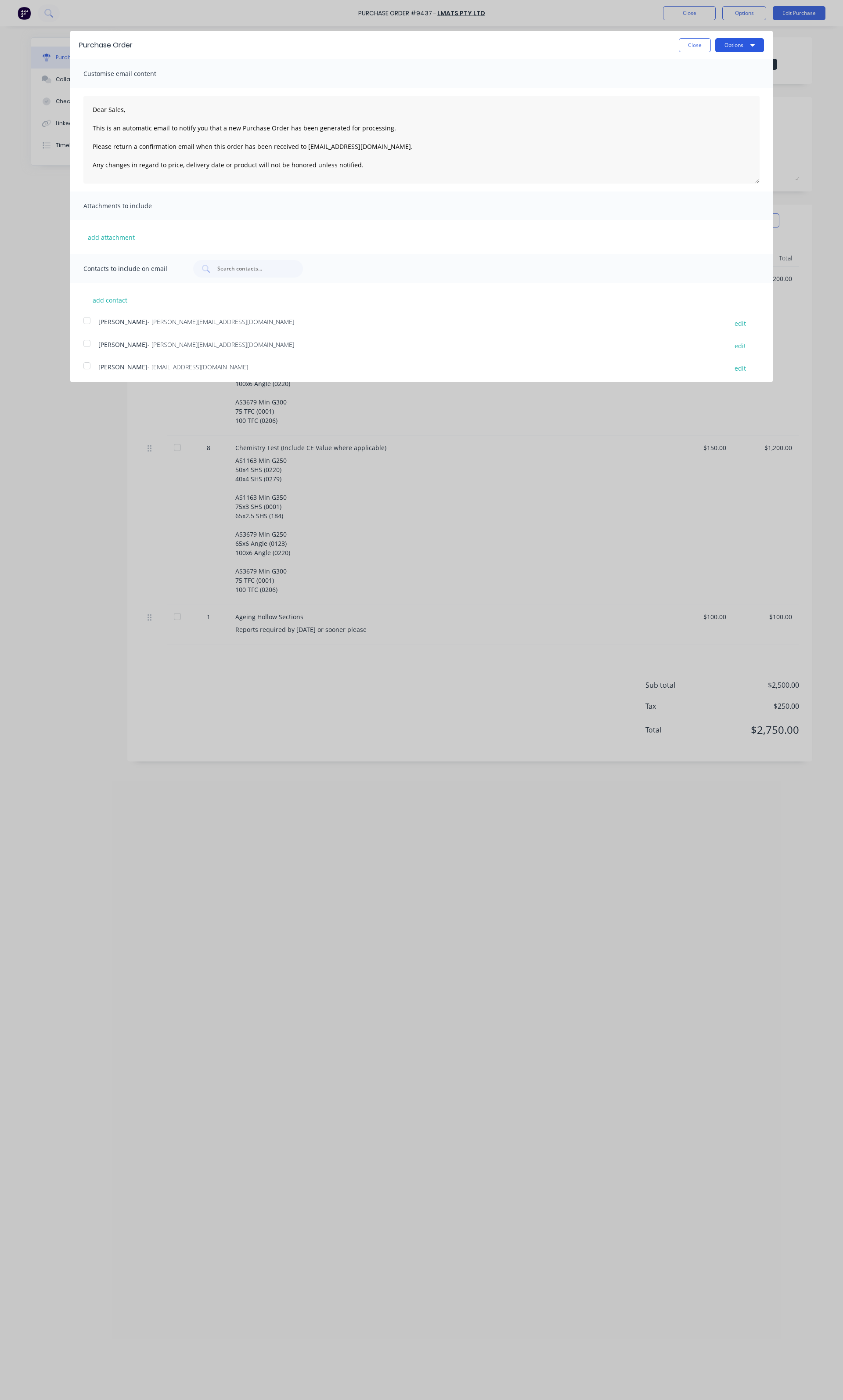
click at [738, 49] on button "Options" at bounding box center [740, 44] width 49 height 14
click at [707, 69] on div "Print" at bounding box center [722, 68] width 68 height 13
click at [680, 43] on button "Close" at bounding box center [695, 44] width 32 height 14
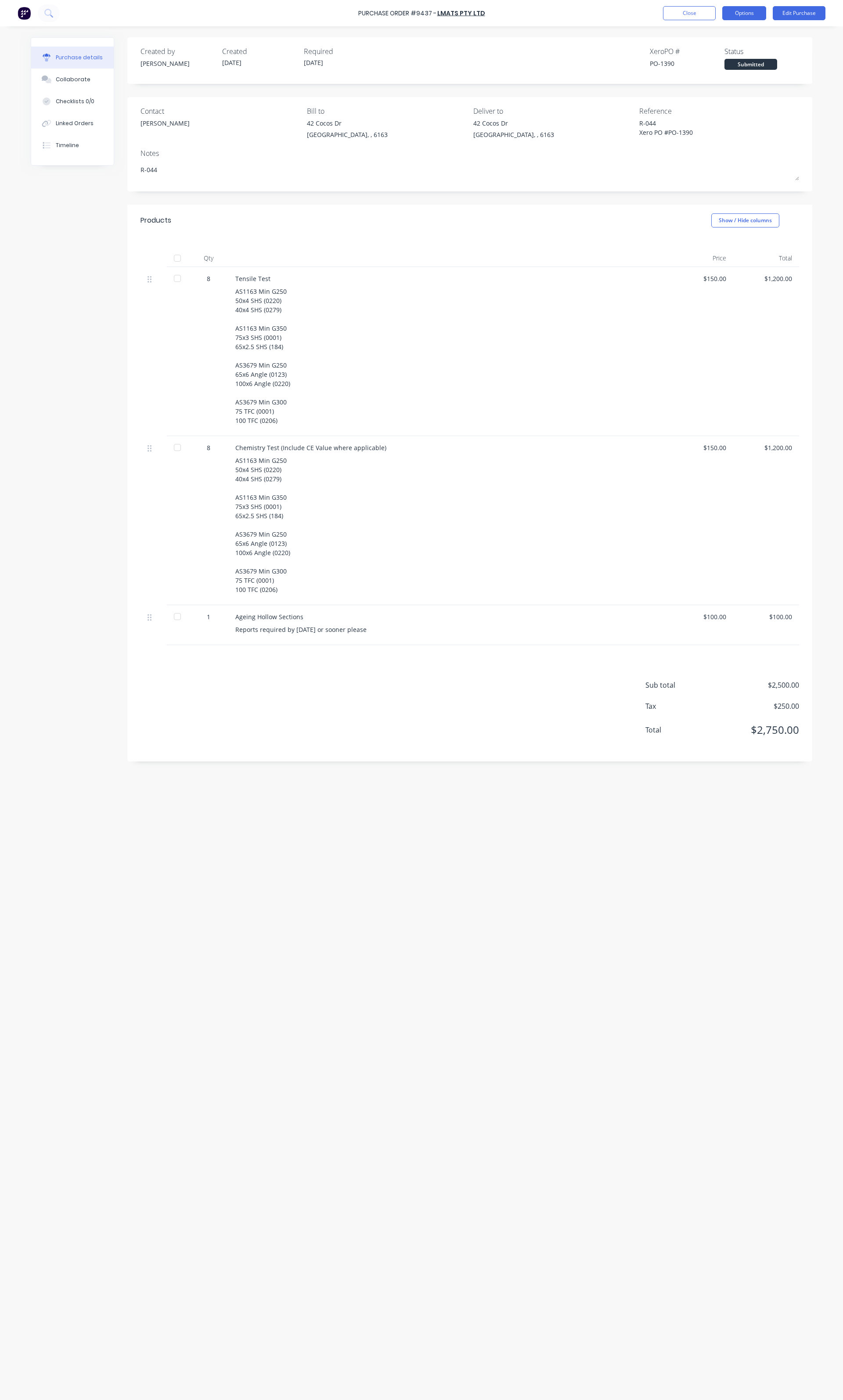
click at [737, 14] on button "Options" at bounding box center [744, 13] width 44 height 14
click at [731, 37] on div "Print / Email" at bounding box center [725, 36] width 68 height 13
click at [716, 59] on div "With pricing" at bounding box center [725, 53] width 68 height 13
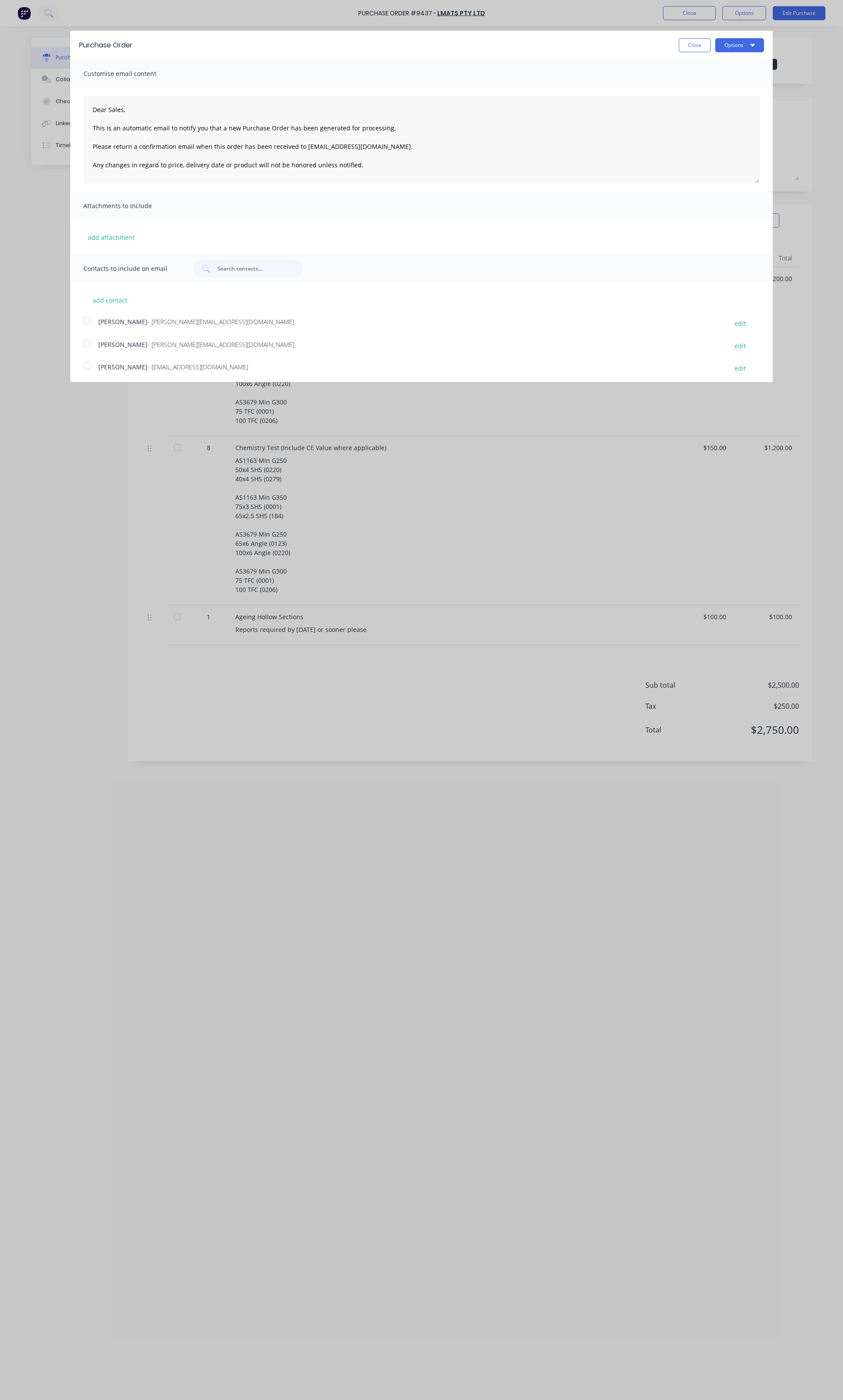
click at [134, 345] on span "[PERSON_NAME]" at bounding box center [122, 345] width 49 height 8
click at [716, 43] on button "Options" at bounding box center [740, 44] width 49 height 14
click at [697, 76] on button "Email" at bounding box center [723, 85] width 84 height 18
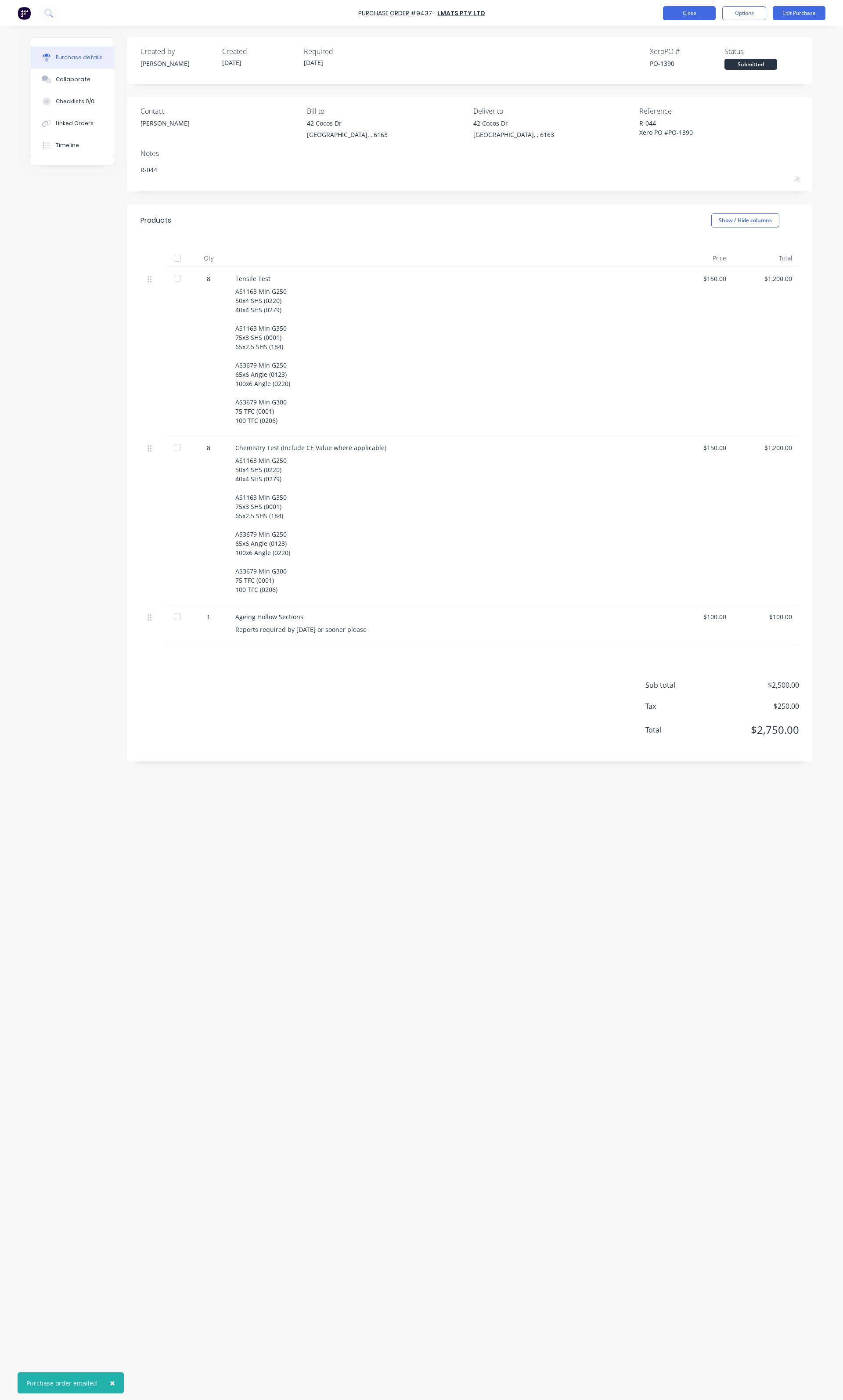
click at [679, 19] on button "Close" at bounding box center [689, 13] width 52 height 14
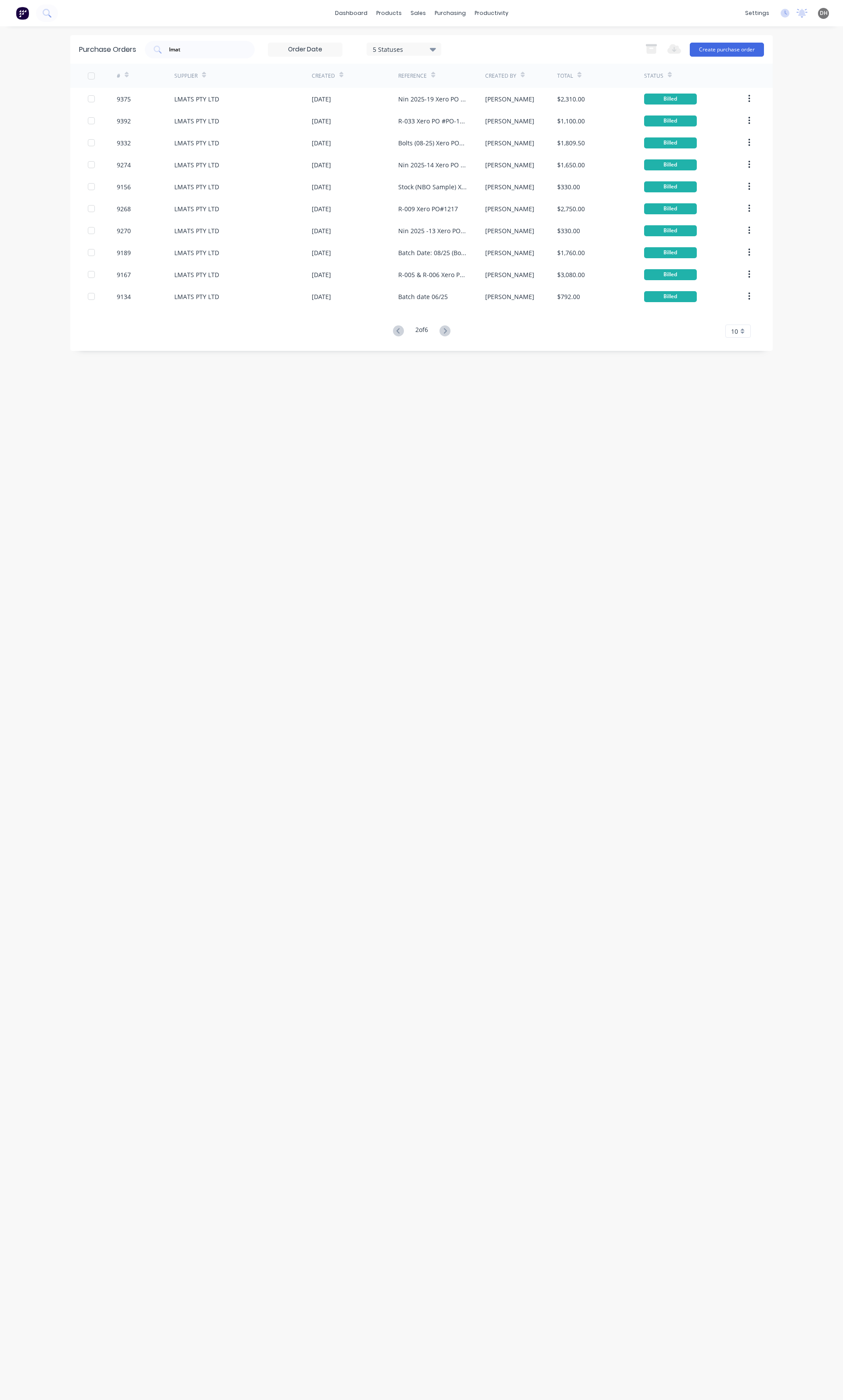
click at [449, 337] on button at bounding box center [445, 332] width 16 height 13
click at [391, 332] on button at bounding box center [399, 332] width 16 height 13
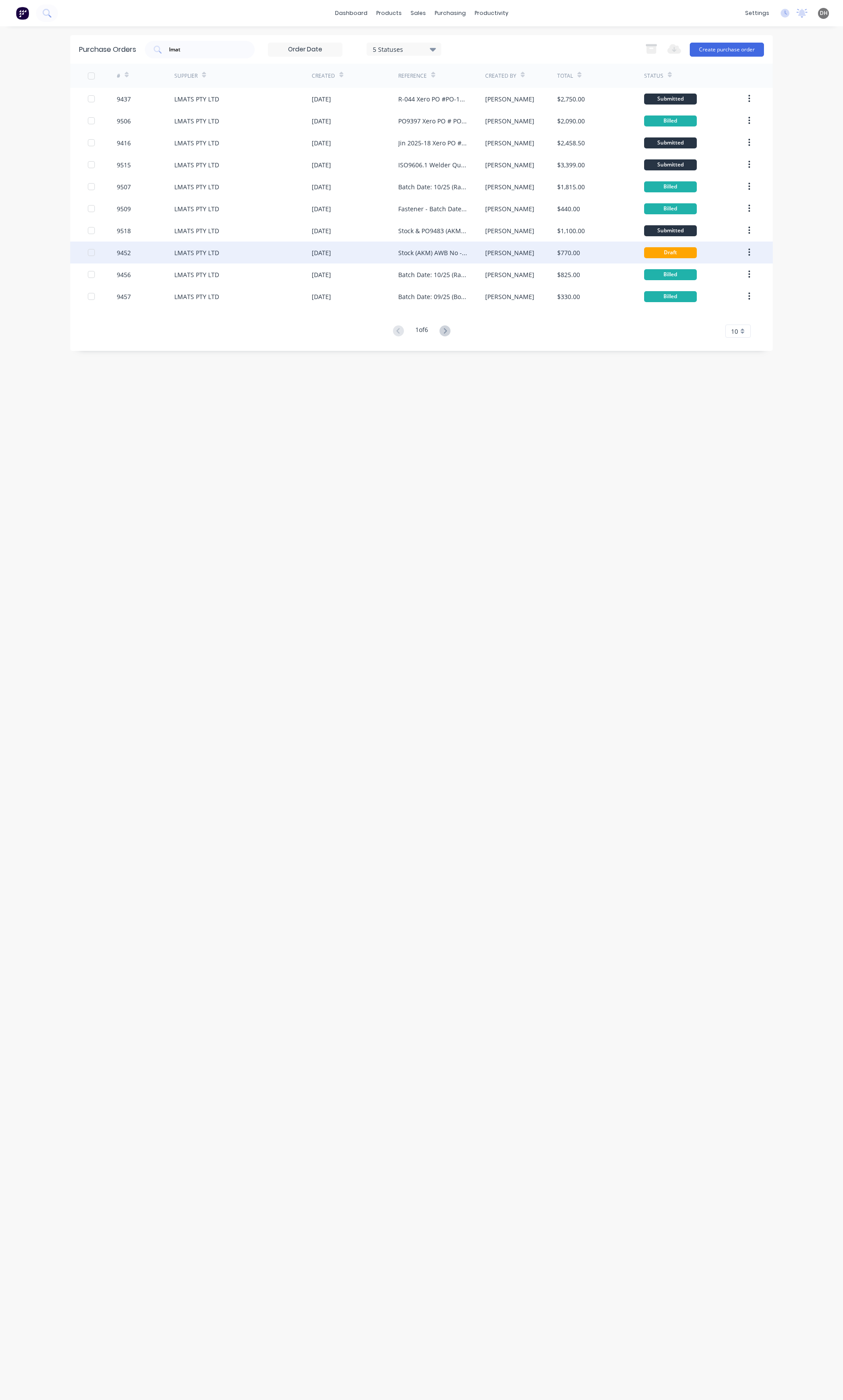
click at [424, 254] on div "Stock (AKM) AWB No - 6567644075 Xero PO # PO-1404" at bounding box center [433, 252] width 69 height 9
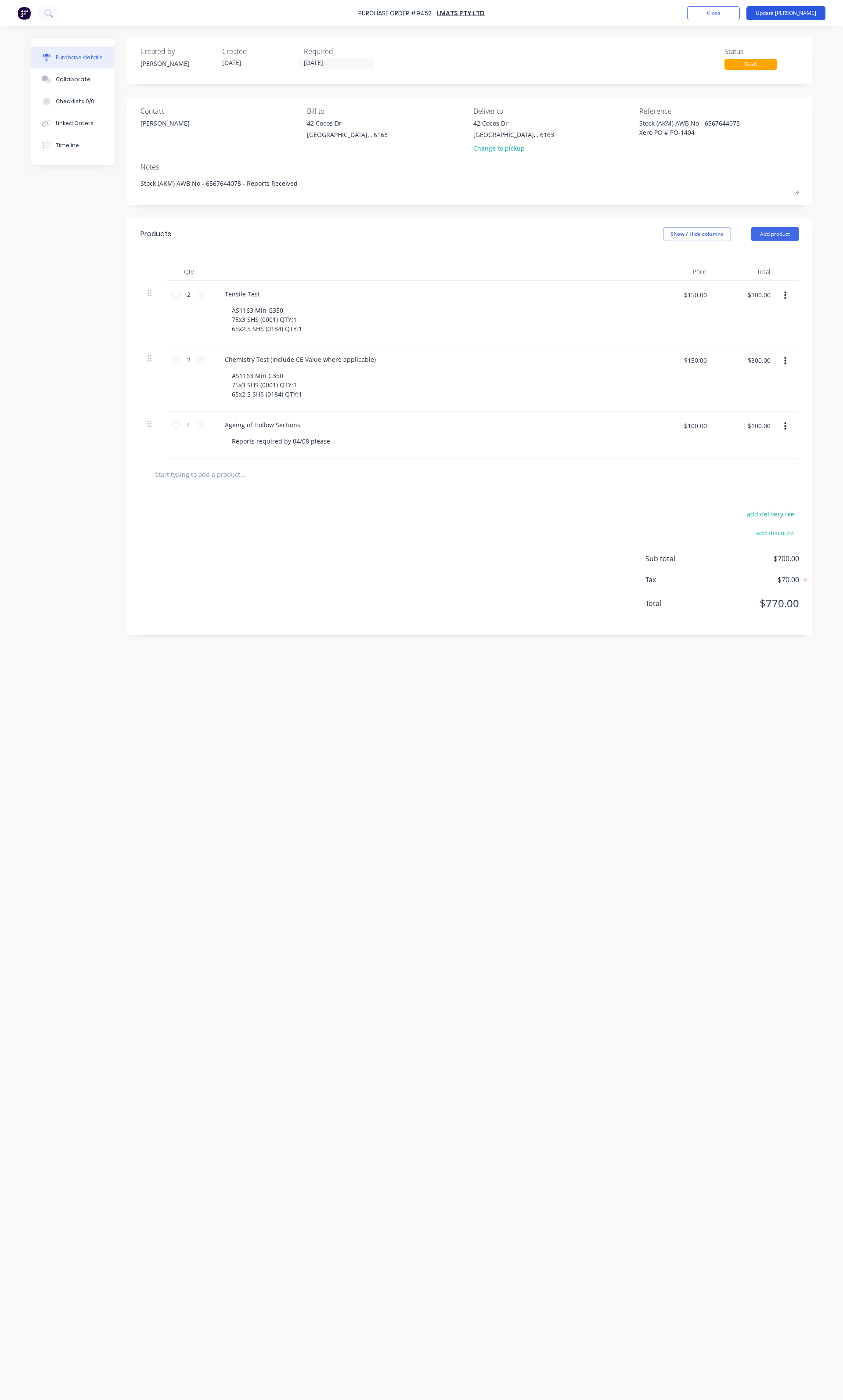
click at [779, 14] on button "Update [PERSON_NAME]" at bounding box center [786, 13] width 79 height 14
click at [733, 27] on div "Purchase details Collaborate Checklists 0/0 Linked Orders Timeline Created by […" at bounding box center [421, 687] width 800 height 1357
click at [733, 23] on div "Purchase Order #9452 - LMATS PTY LTD Add product Close Update Bill" at bounding box center [421, 13] width 843 height 27
click at [733, 20] on div "Purchase Order #9452 - LMATS PTY LTD Add product Close Update Bill" at bounding box center [421, 13] width 843 height 27
type textarea "x"
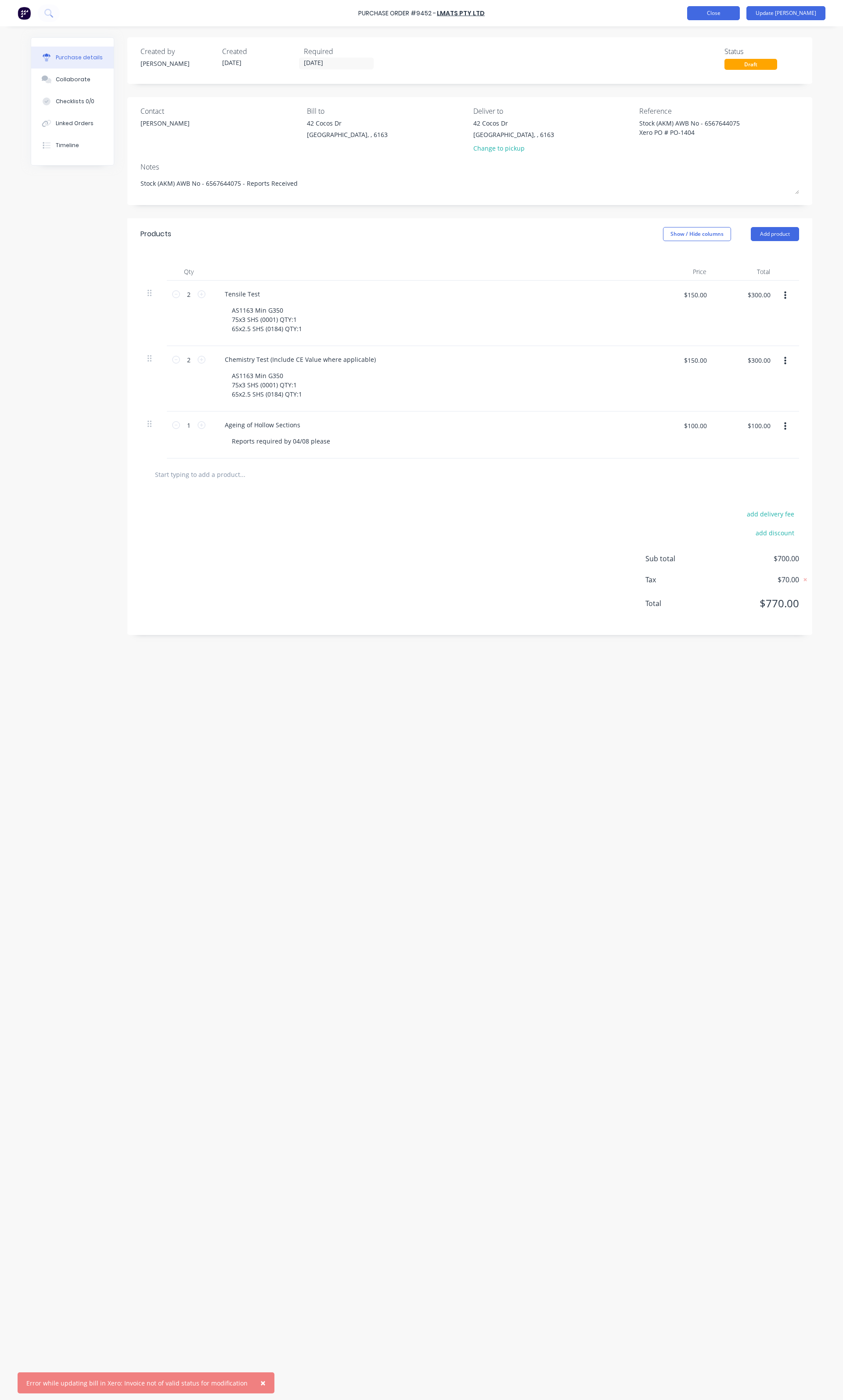
click at [735, 12] on button "Close" at bounding box center [713, 13] width 52 height 14
